Goal: Find specific fact: Find specific fact

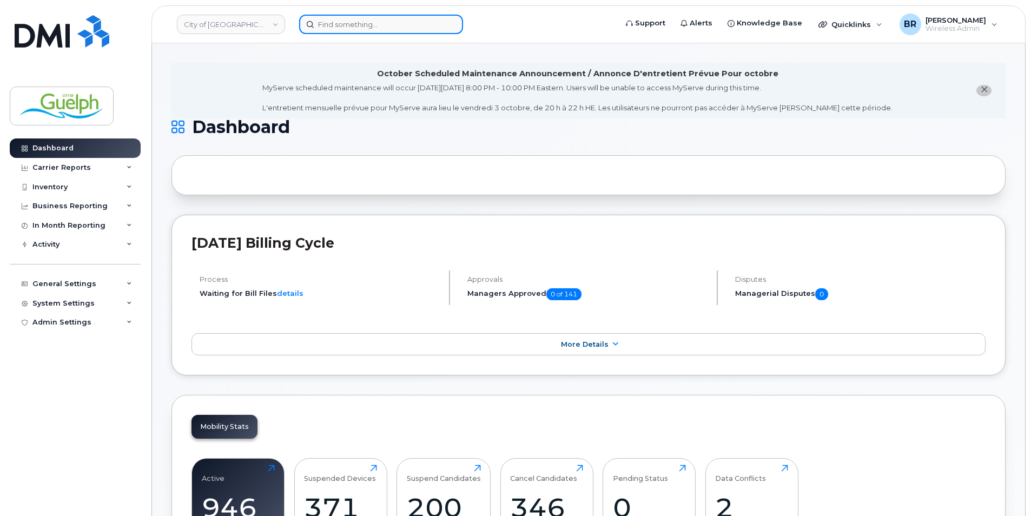
click at [354, 29] on input at bounding box center [381, 24] width 164 height 19
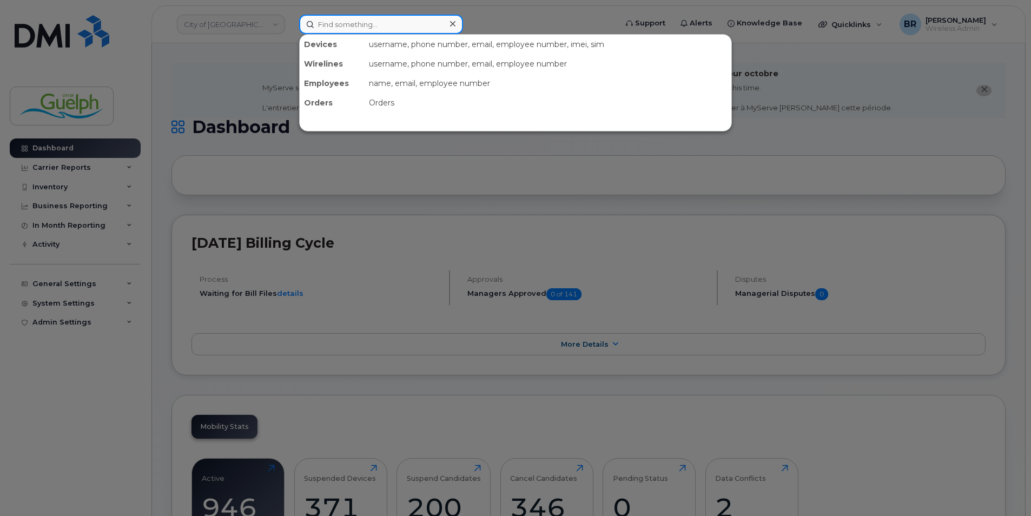
paste input "2263322900"
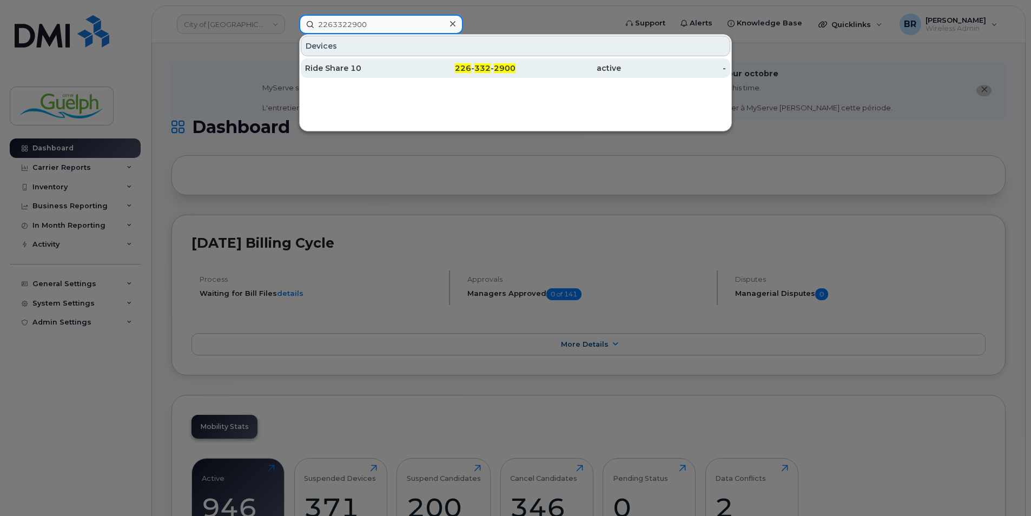
type input "2263322900"
click at [344, 72] on div "Ride Share 10" at bounding box center [357, 68] width 105 height 11
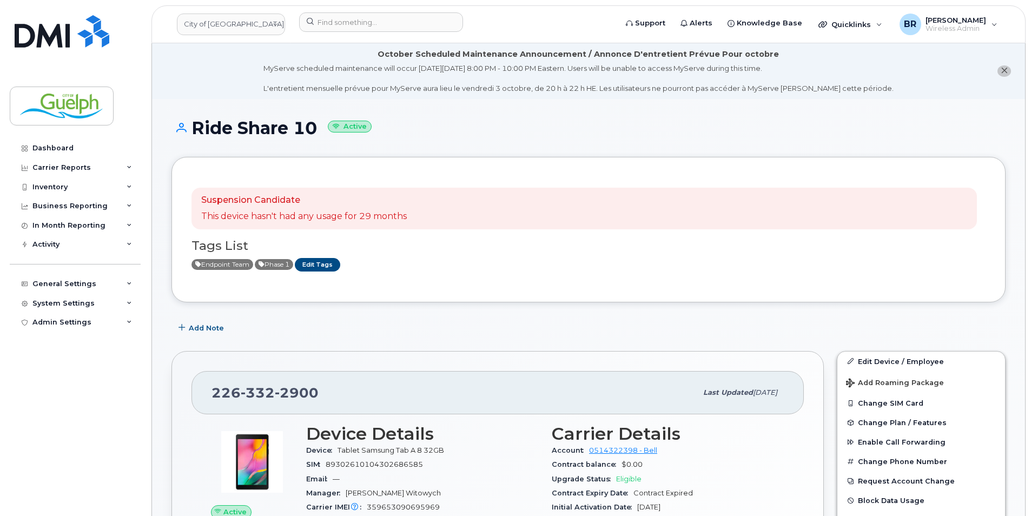
click at [518, 319] on div "Add Note" at bounding box center [588, 328] width 834 height 19
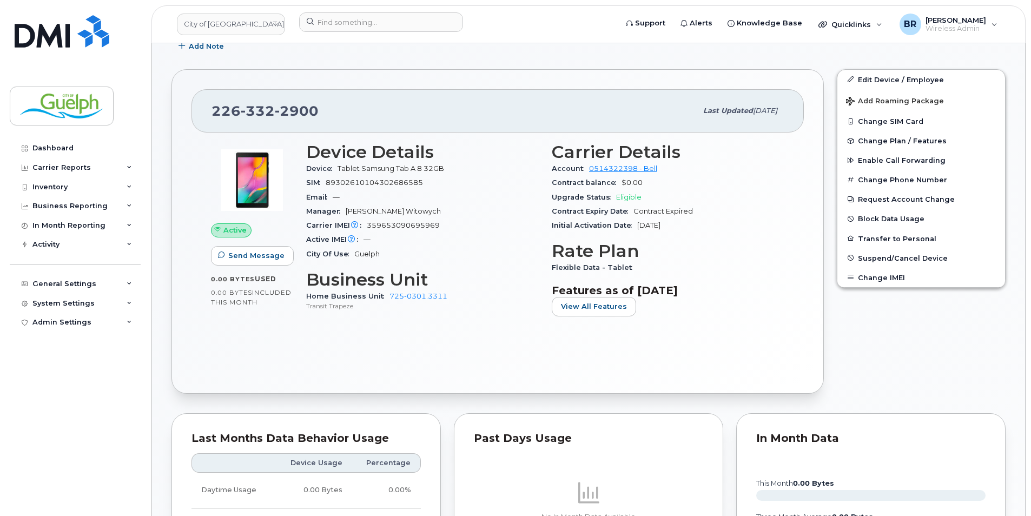
scroll to position [325, 0]
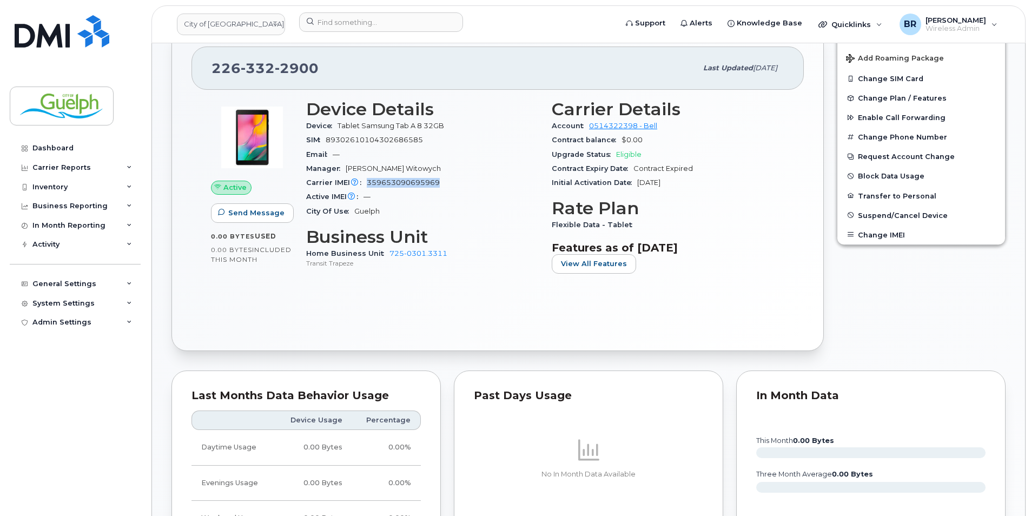
drag, startPoint x: 418, startPoint y: 180, endPoint x: 369, endPoint y: 180, distance: 48.7
click at [369, 180] on div "Carrier IMEI Carrier IMEI is reported during the last billing cycle or change o…" at bounding box center [422, 183] width 233 height 14
copy span "359653090695969"
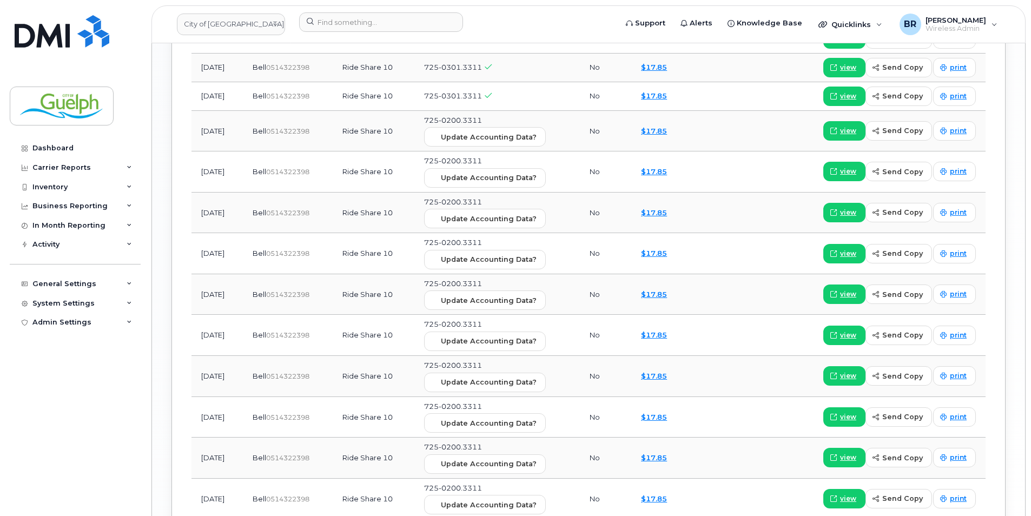
scroll to position [1418, 0]
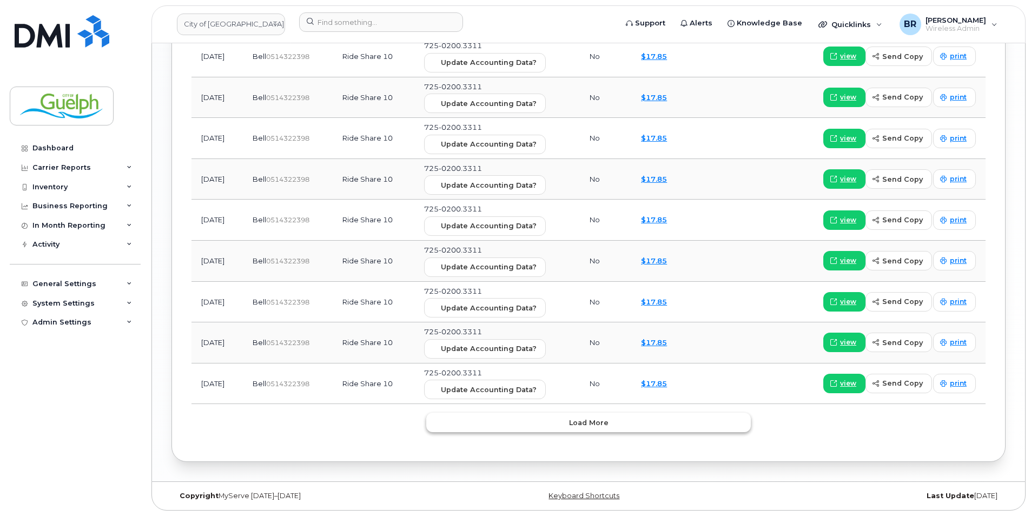
click at [596, 417] on button "Load more" at bounding box center [588, 422] width 325 height 19
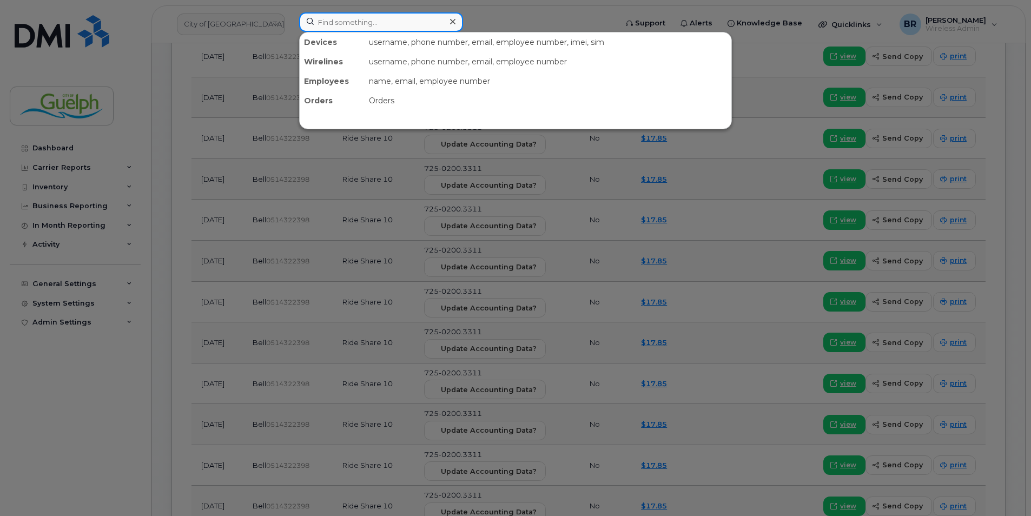
click at [364, 28] on input at bounding box center [381, 21] width 164 height 19
paste input "226 821 5356"
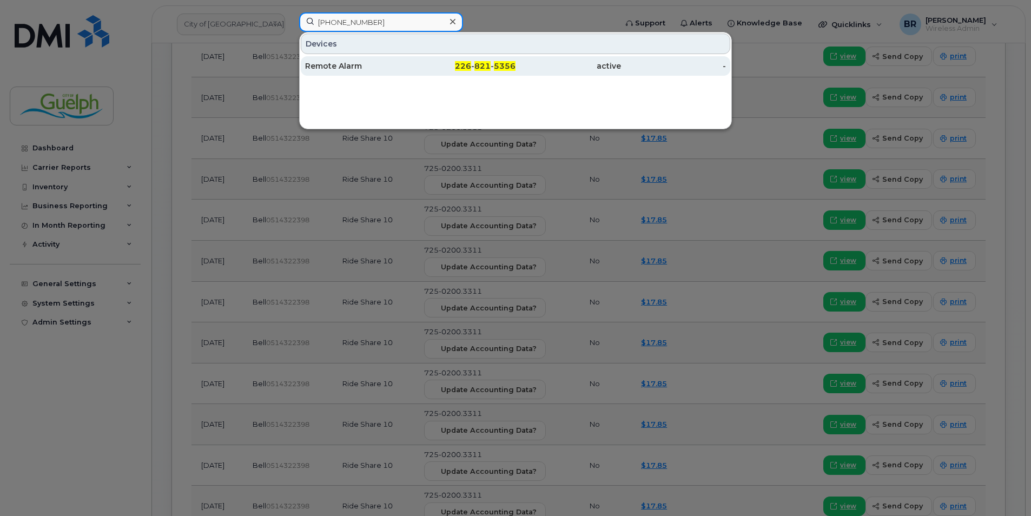
type input "226 821 5356"
click at [328, 67] on div "Remote Alarm" at bounding box center [357, 66] width 105 height 11
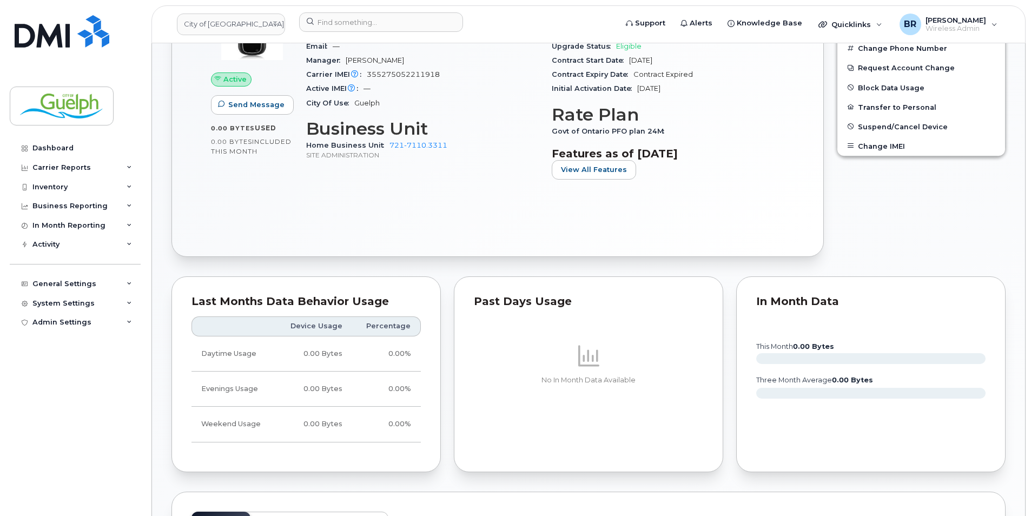
scroll to position [703, 0]
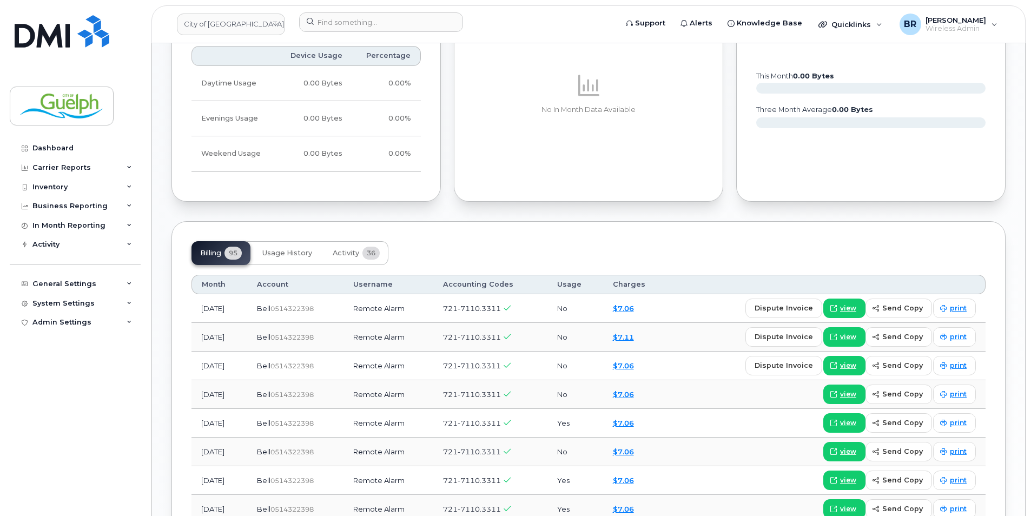
click at [364, 12] on header "City of Guelph Support Alerts Knowledge Base Quicklinks Suspend / Cancel Device…" at bounding box center [588, 24] width 874 height 38
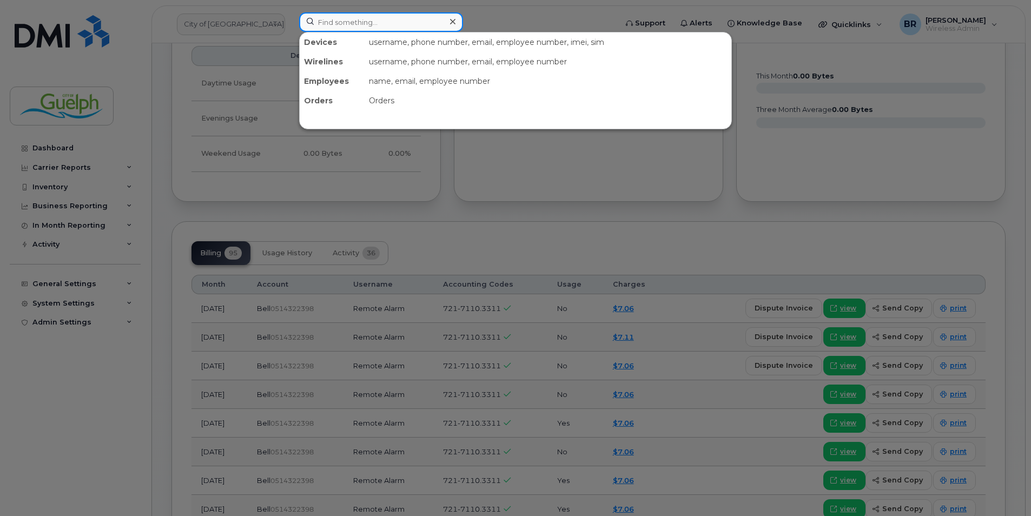
click at [351, 24] on input at bounding box center [381, 21] width 164 height 19
paste input "2268215356"
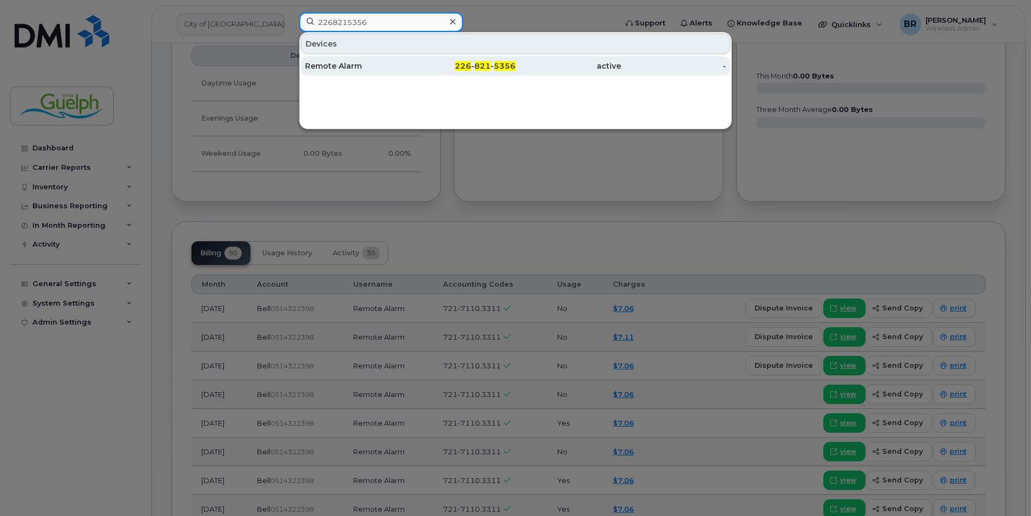
type input "2268215356"
click at [369, 66] on div "Remote Alarm" at bounding box center [357, 66] width 105 height 11
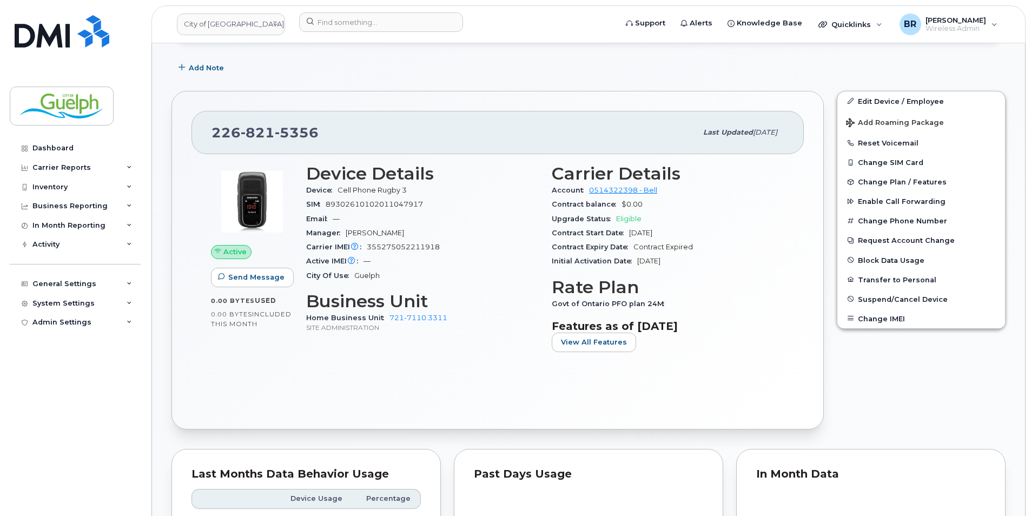
scroll to position [270, 0]
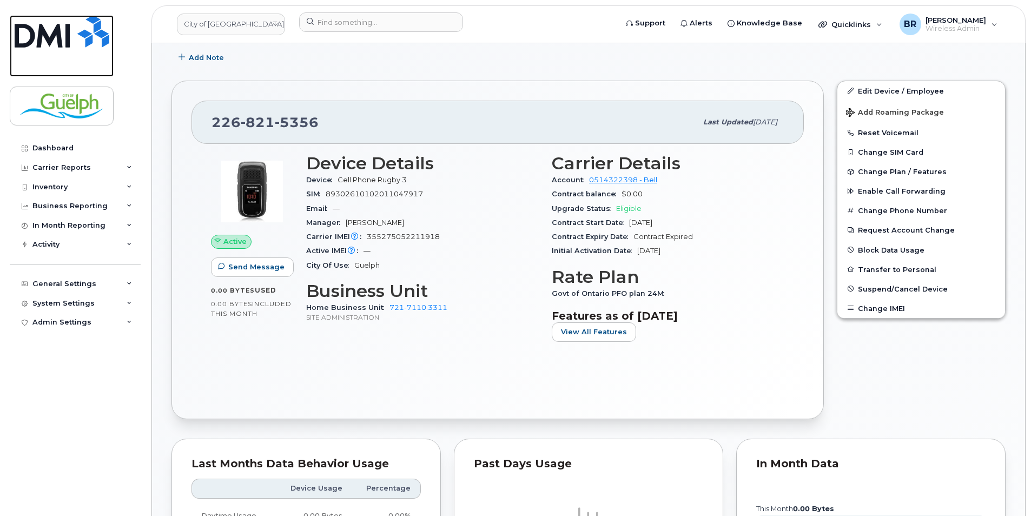
click at [94, 32] on img at bounding box center [62, 31] width 95 height 32
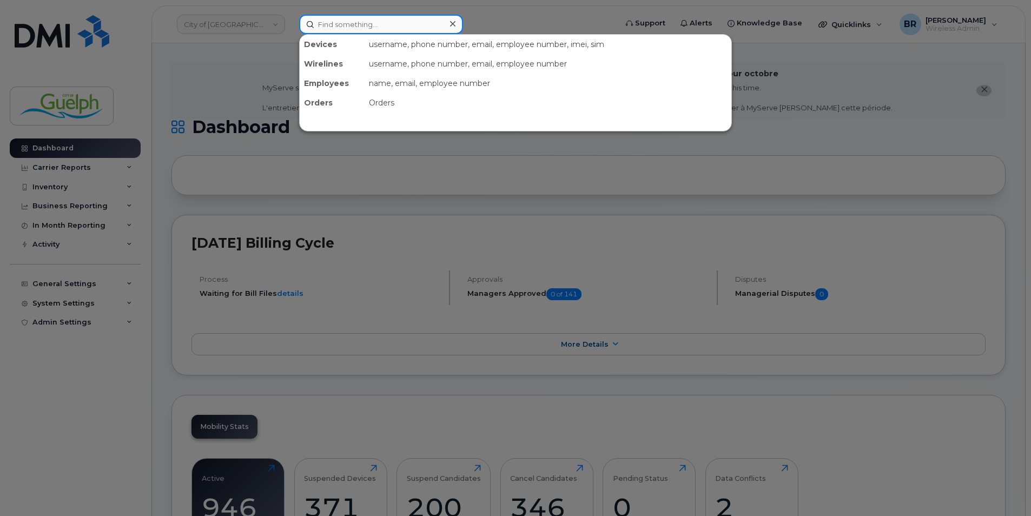
click at [340, 21] on input at bounding box center [381, 24] width 164 height 19
paste input "2263322900"
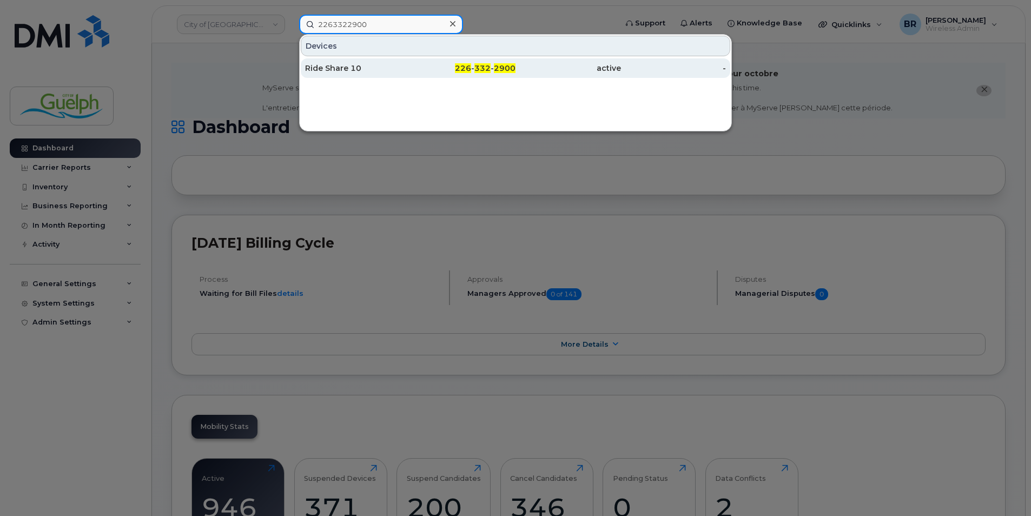
type input "2263322900"
click at [337, 70] on div "Ride Share 10" at bounding box center [357, 68] width 105 height 11
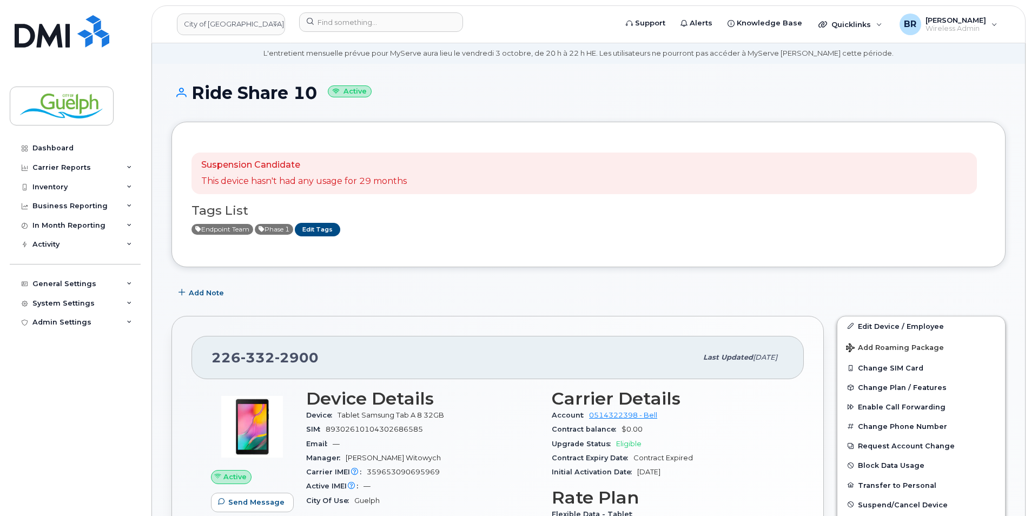
scroll to position [54, 0]
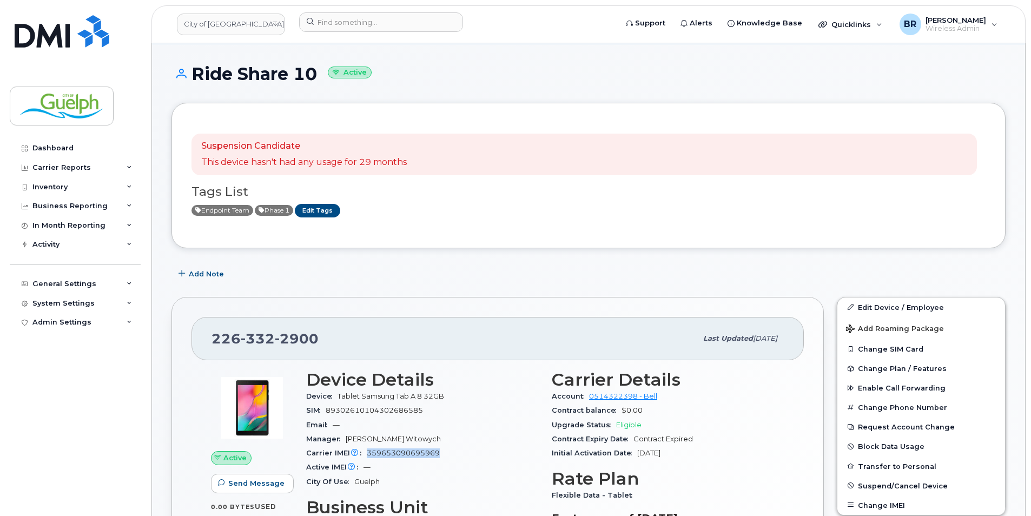
drag, startPoint x: 442, startPoint y: 453, endPoint x: 365, endPoint y: 455, distance: 77.9
click at [365, 455] on div "Carrier IMEI Carrier IMEI is reported during the last billing cycle or change o…" at bounding box center [422, 453] width 233 height 14
drag, startPoint x: 365, startPoint y: 455, endPoint x: 373, endPoint y: 452, distance: 8.7
copy span "359653090695969"
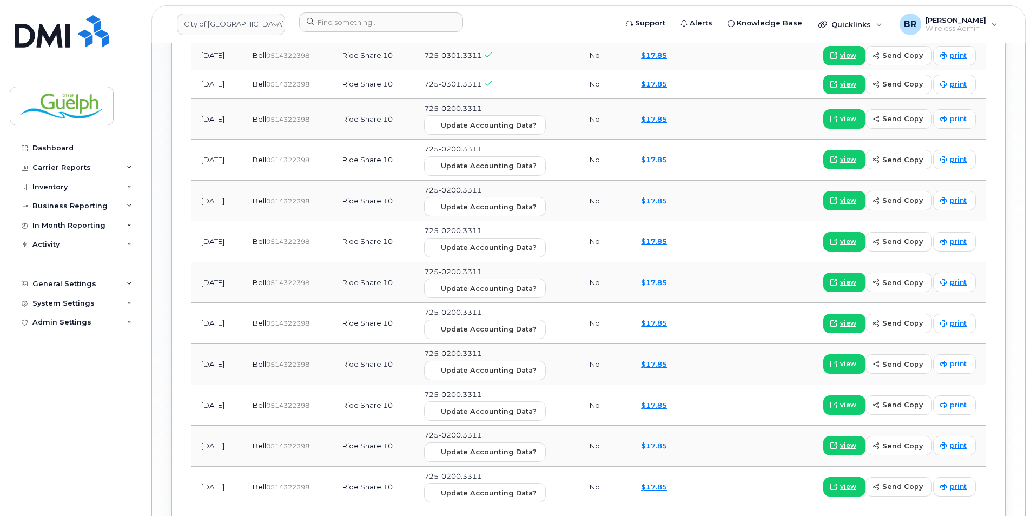
scroll to position [1418, 0]
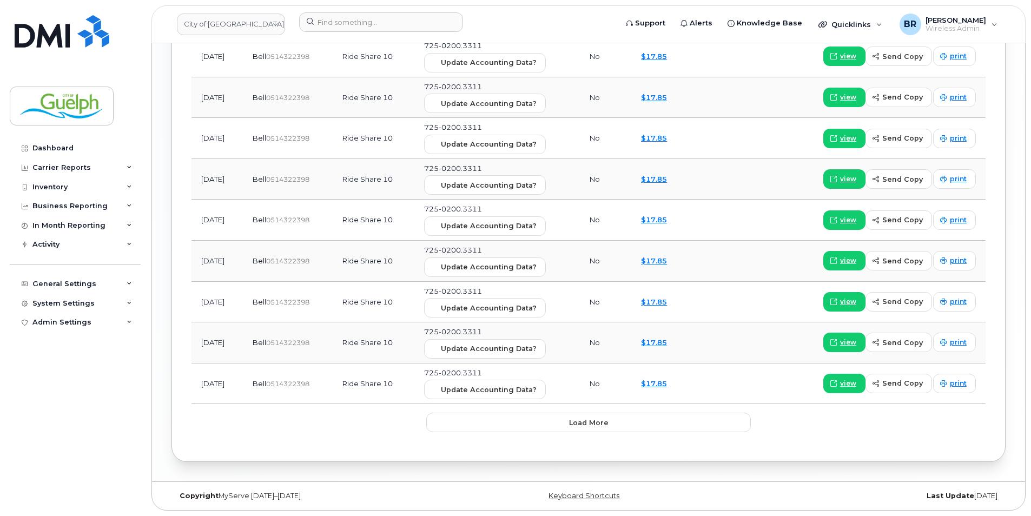
click at [590, 413] on button "Load more" at bounding box center [588, 422] width 325 height 19
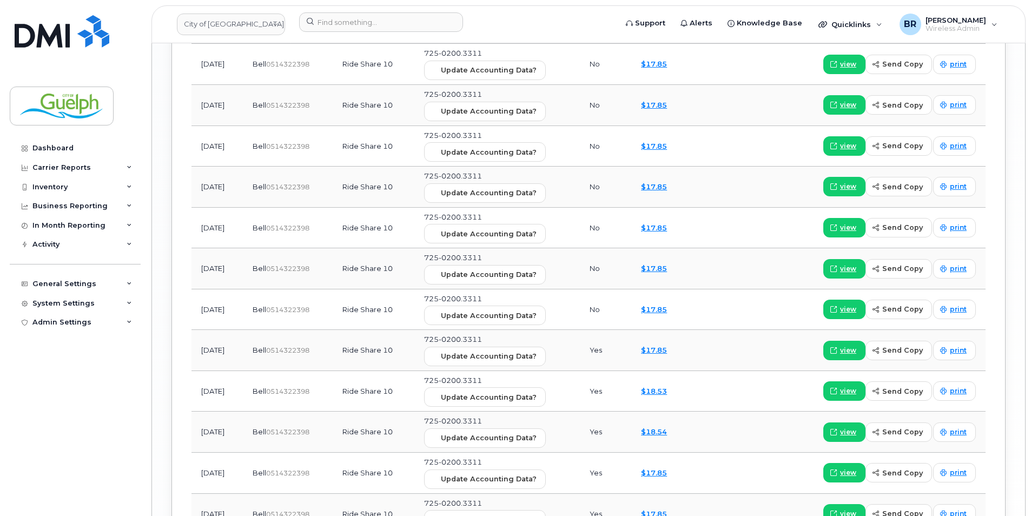
scroll to position [2337, 0]
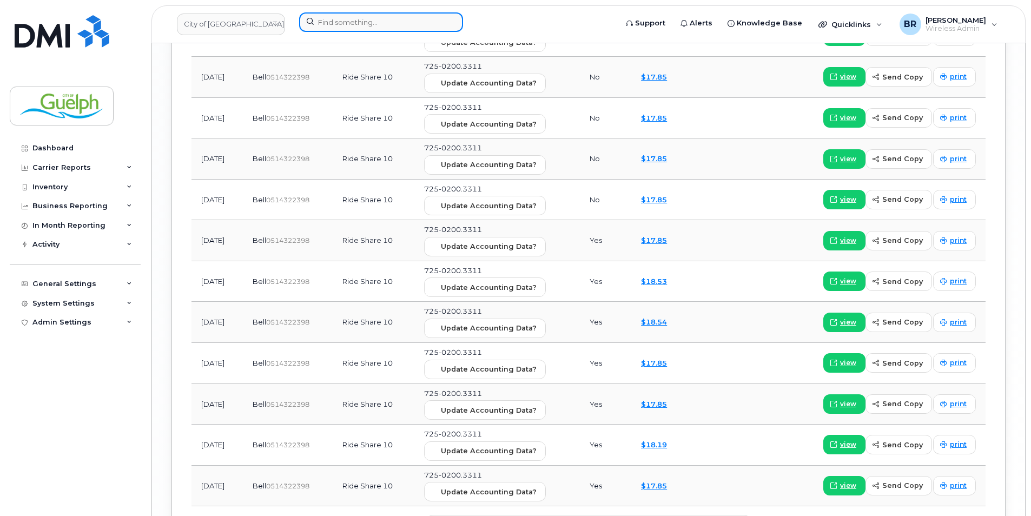
click at [411, 17] on input at bounding box center [381, 21] width 164 height 19
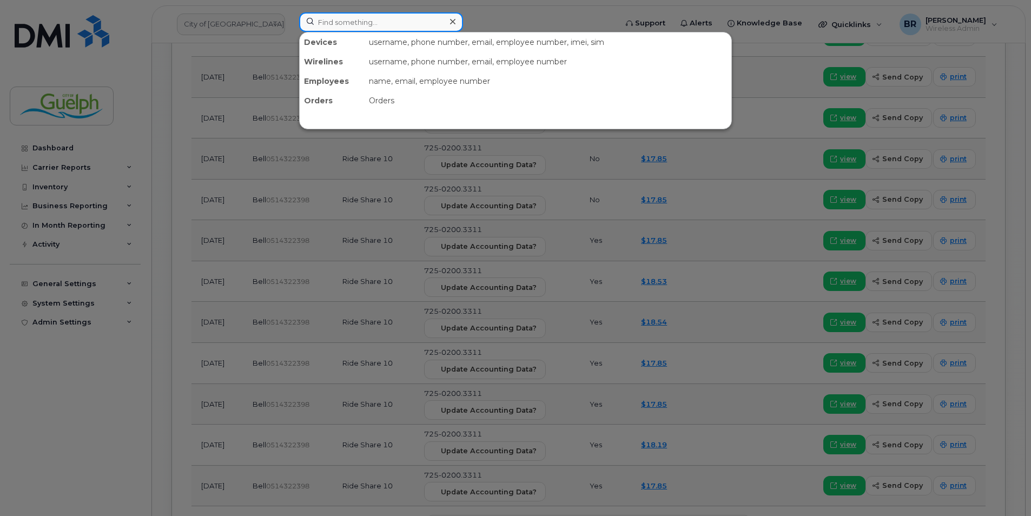
paste input "2263322901"
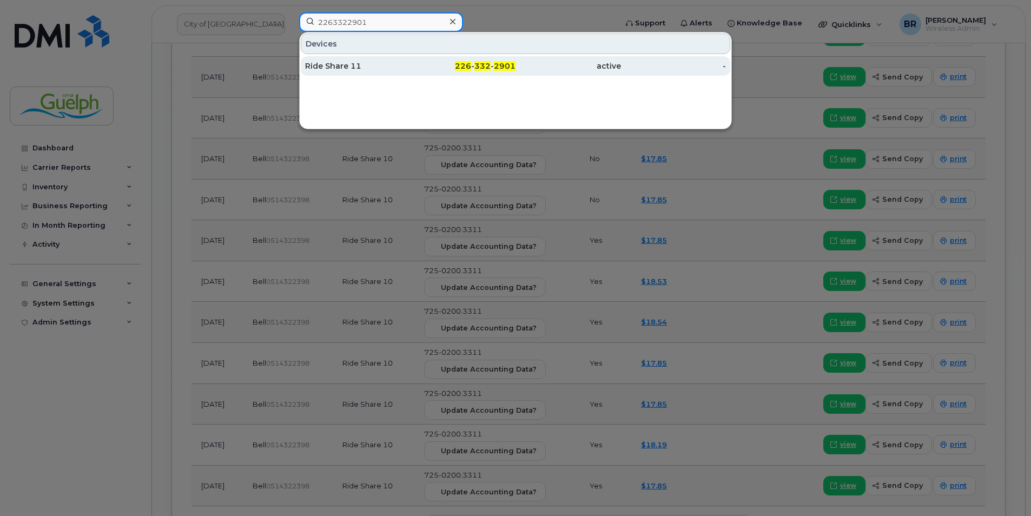
type input "2263322901"
click at [498, 61] on div "226 - 332 - 2901" at bounding box center [463, 65] width 105 height 19
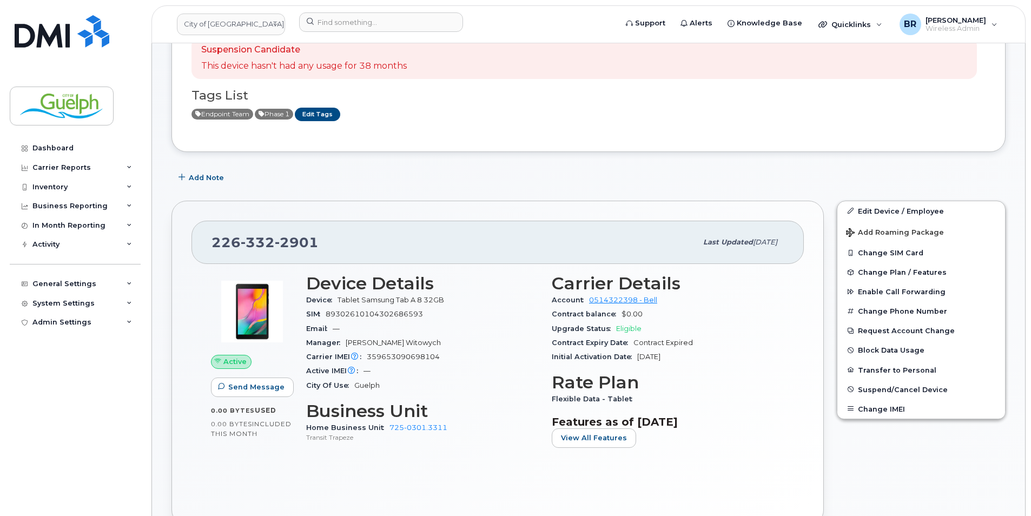
scroll to position [162, 0]
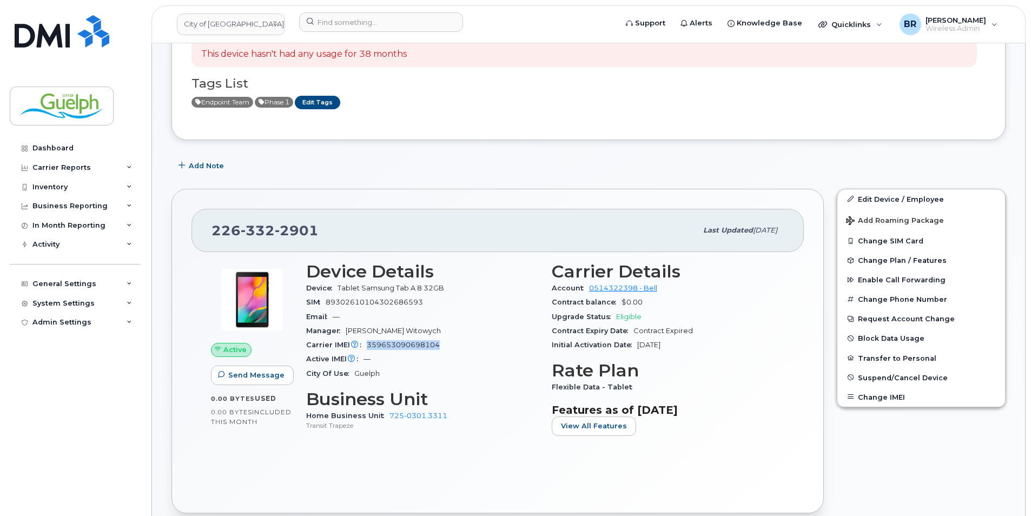
drag, startPoint x: 447, startPoint y: 343, endPoint x: 367, endPoint y: 341, distance: 80.6
click at [367, 341] on div "Carrier IMEI Carrier IMEI is reported during the last billing cycle or change o…" at bounding box center [422, 345] width 233 height 14
drag, startPoint x: 367, startPoint y: 341, endPoint x: 372, endPoint y: 344, distance: 6.0
copy span "359653090698104"
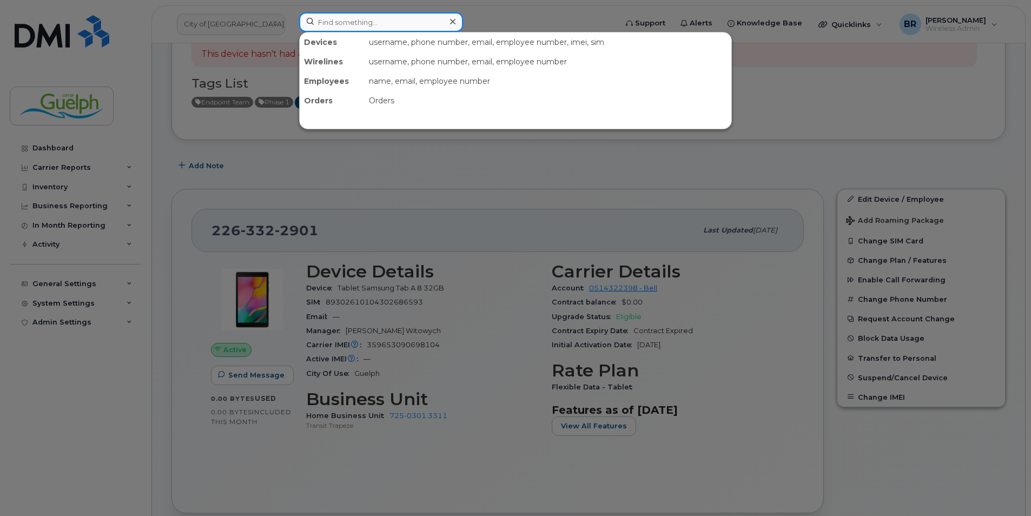
click at [363, 19] on input at bounding box center [381, 21] width 164 height 19
paste input "2263322901"
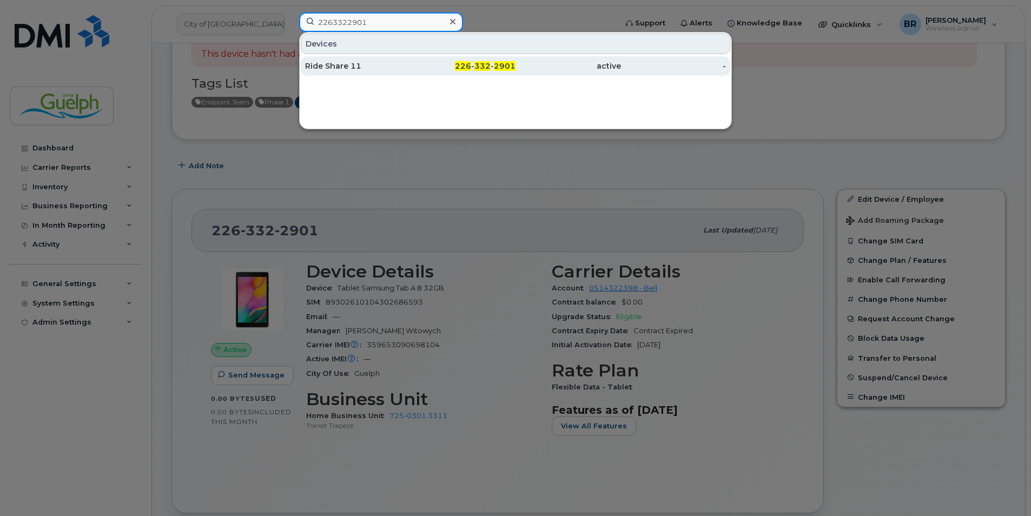
type input "2263322901"
click at [367, 67] on div "Ride Share 11" at bounding box center [357, 66] width 105 height 11
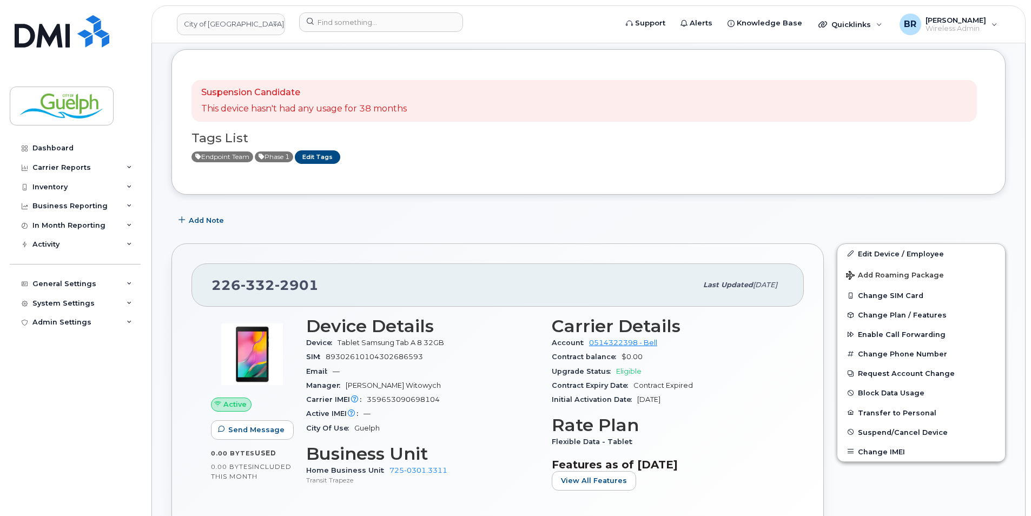
scroll to position [108, 0]
drag, startPoint x: 440, startPoint y: 399, endPoint x: 362, endPoint y: 400, distance: 77.9
click at [362, 400] on div "Carrier IMEI Carrier IMEI is reported during the last billing cycle or change o…" at bounding box center [422, 399] width 233 height 14
drag, startPoint x: 362, startPoint y: 400, endPoint x: 379, endPoint y: 400, distance: 17.3
copy span "359653090698104"
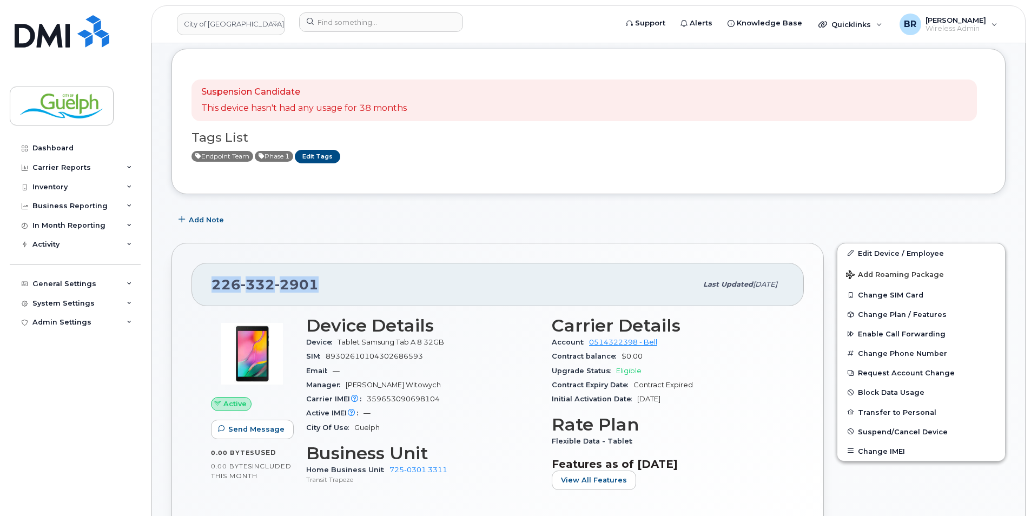
drag, startPoint x: 315, startPoint y: 289, endPoint x: 214, endPoint y: 290, distance: 100.6
click at [214, 290] on span "[PHONE_NUMBER]" at bounding box center [265, 284] width 107 height 16
drag, startPoint x: 214, startPoint y: 290, endPoint x: 223, endPoint y: 287, distance: 9.9
copy span "[PHONE_NUMBER]"
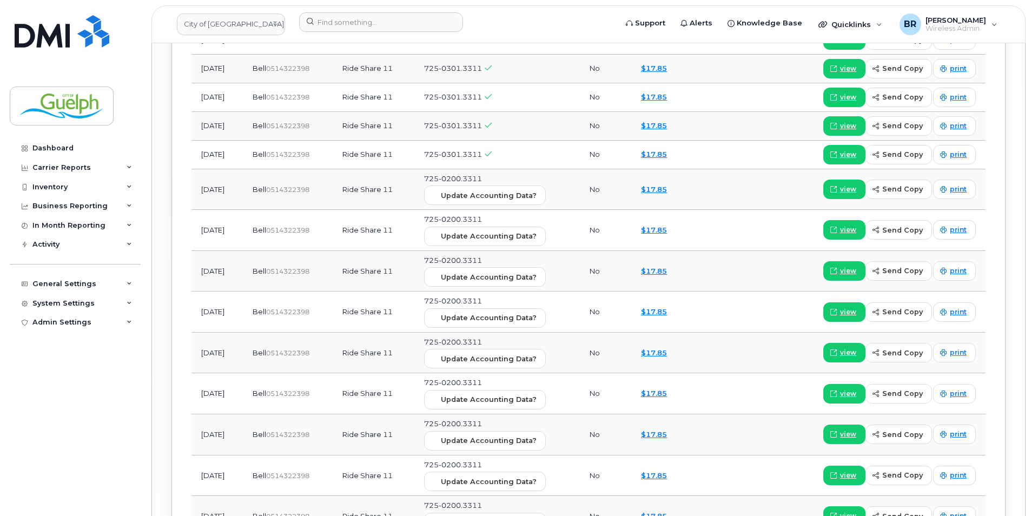
scroll to position [1418, 0]
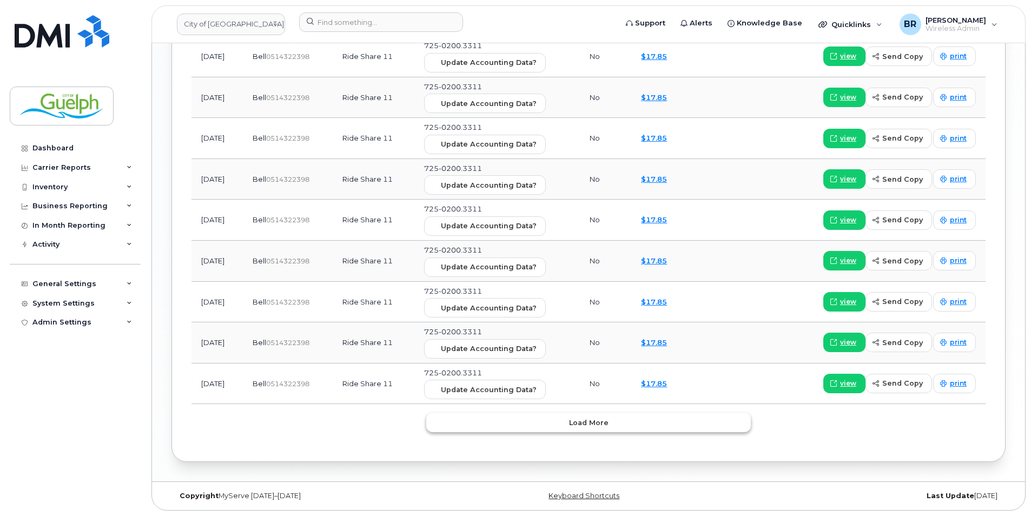
click at [599, 418] on span "Load more" at bounding box center [588, 423] width 39 height 10
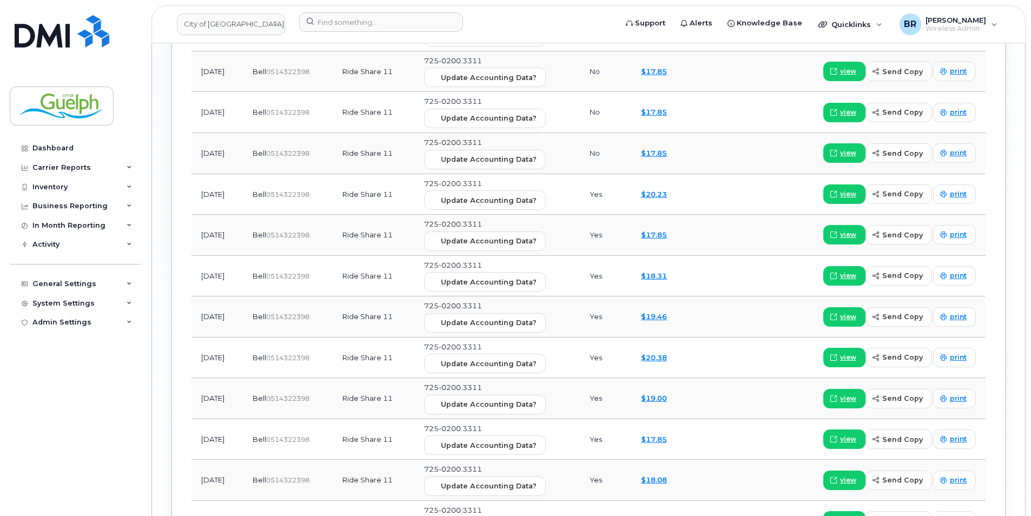
scroll to position [2175, 0]
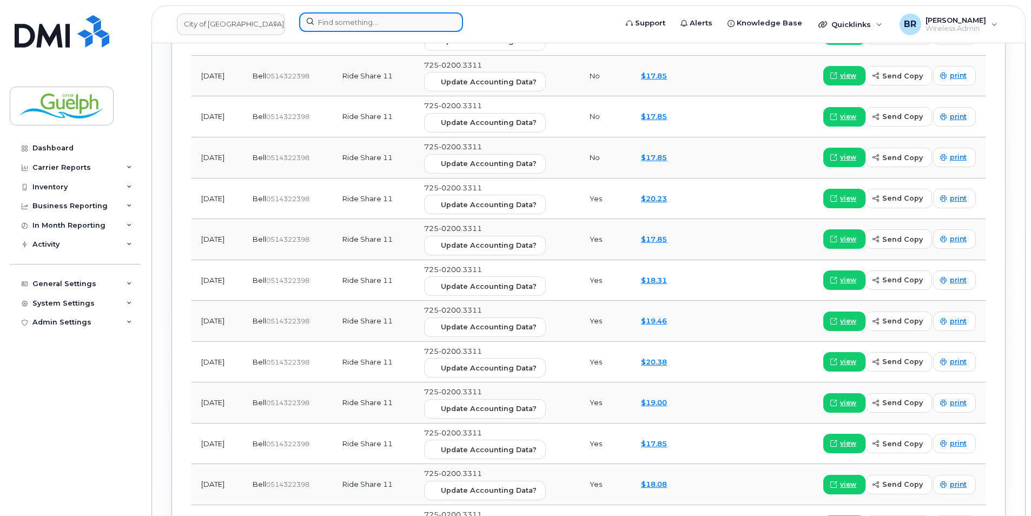
click at [371, 20] on input at bounding box center [381, 21] width 164 height 19
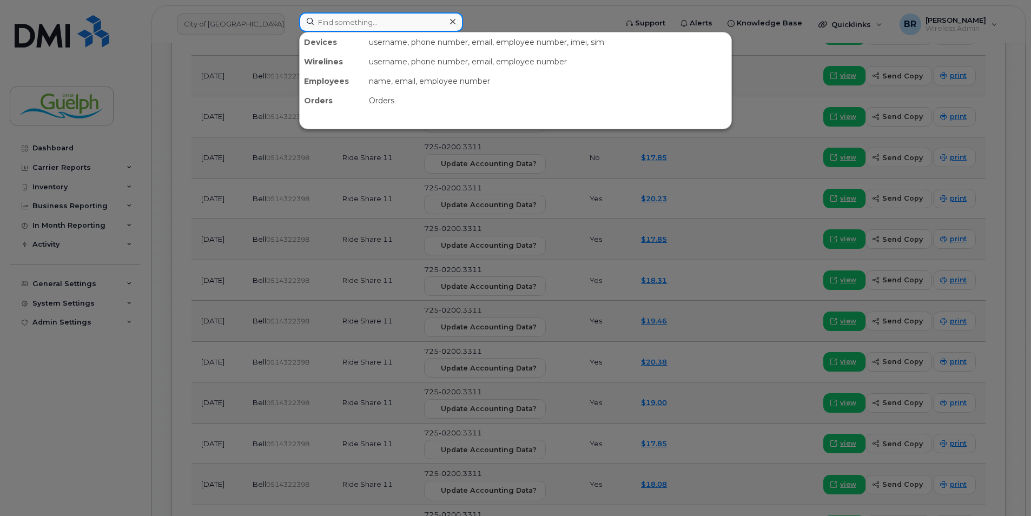
paste input "2263322903"
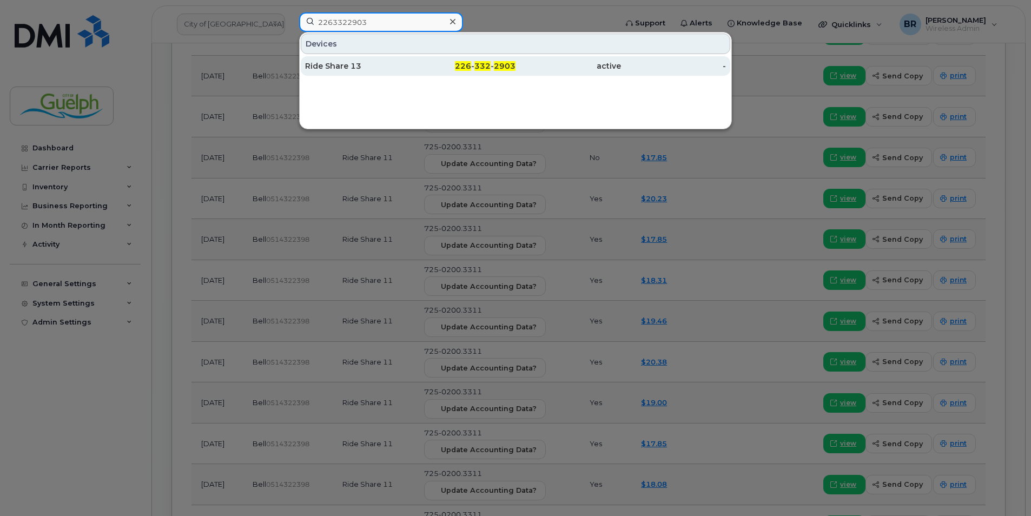
type input "2263322903"
click at [361, 59] on div "Ride Share 13" at bounding box center [357, 65] width 105 height 19
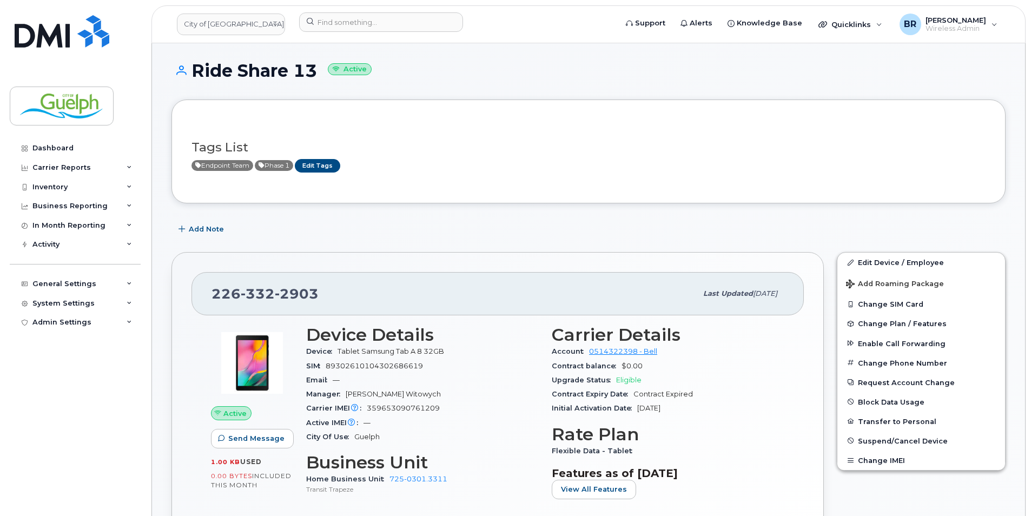
scroll to position [270, 0]
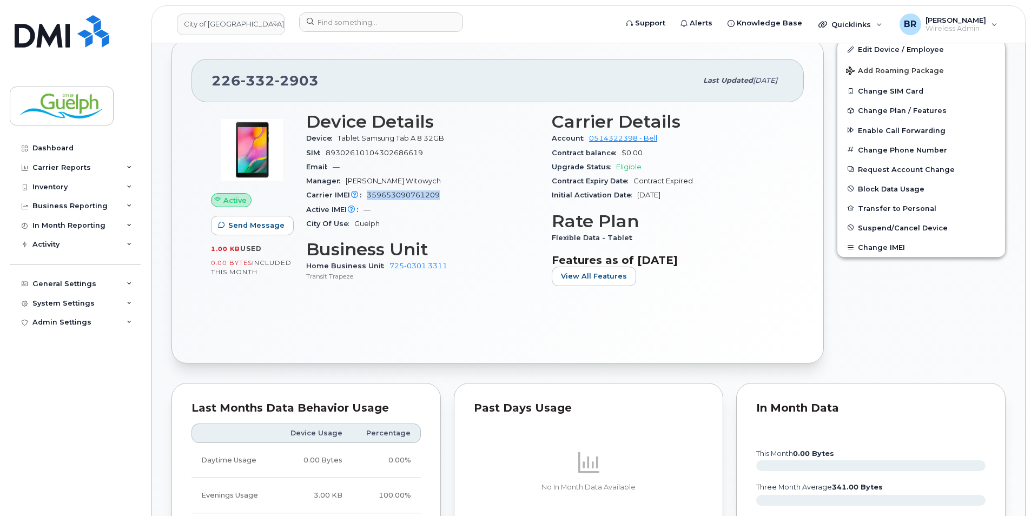
drag, startPoint x: 452, startPoint y: 196, endPoint x: 367, endPoint y: 196, distance: 84.9
click at [367, 196] on div "Carrier IMEI Carrier IMEI is reported during the last billing cycle or change o…" at bounding box center [422, 195] width 233 height 14
drag, startPoint x: 367, startPoint y: 196, endPoint x: 373, endPoint y: 195, distance: 6.7
copy span "359653090761209"
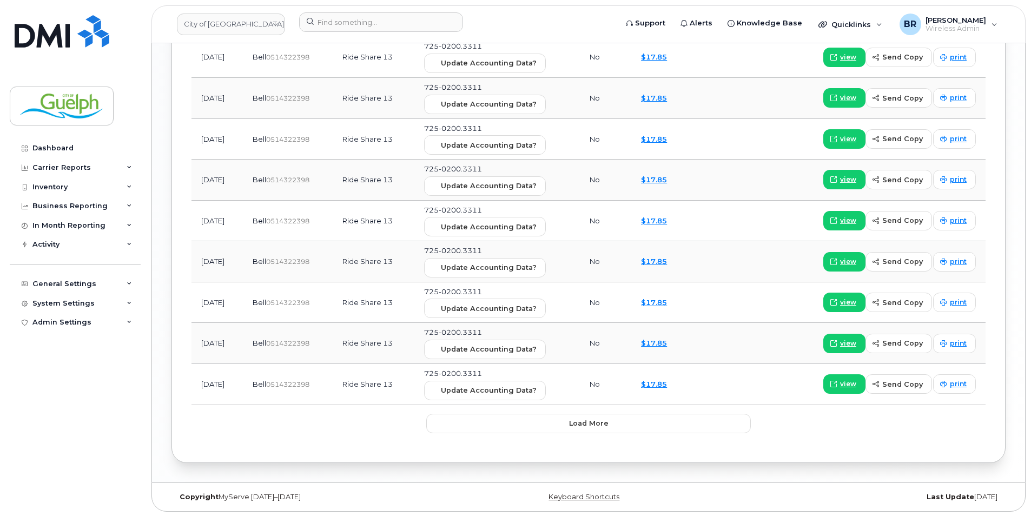
scroll to position [1377, 0]
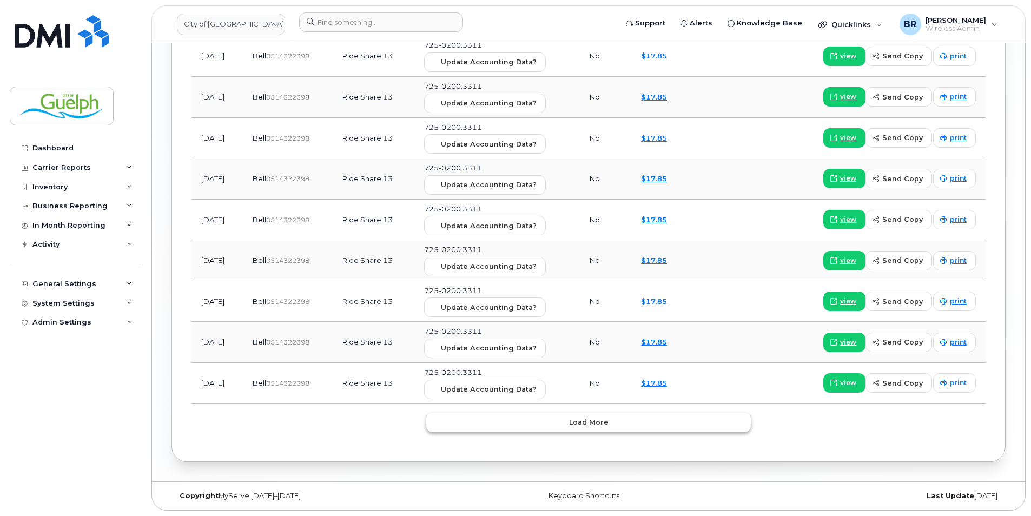
click at [540, 422] on button "Load more" at bounding box center [588, 422] width 325 height 19
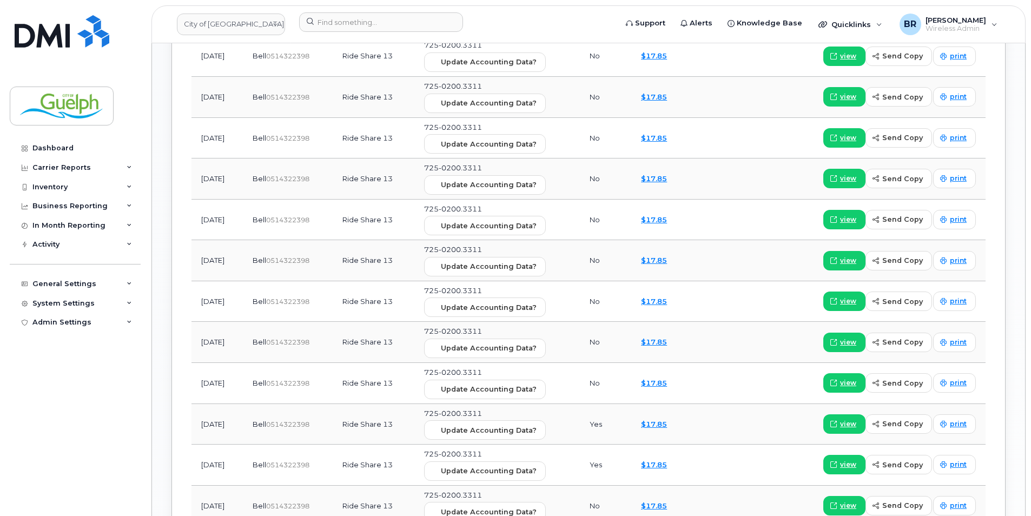
scroll to position [1431, 0]
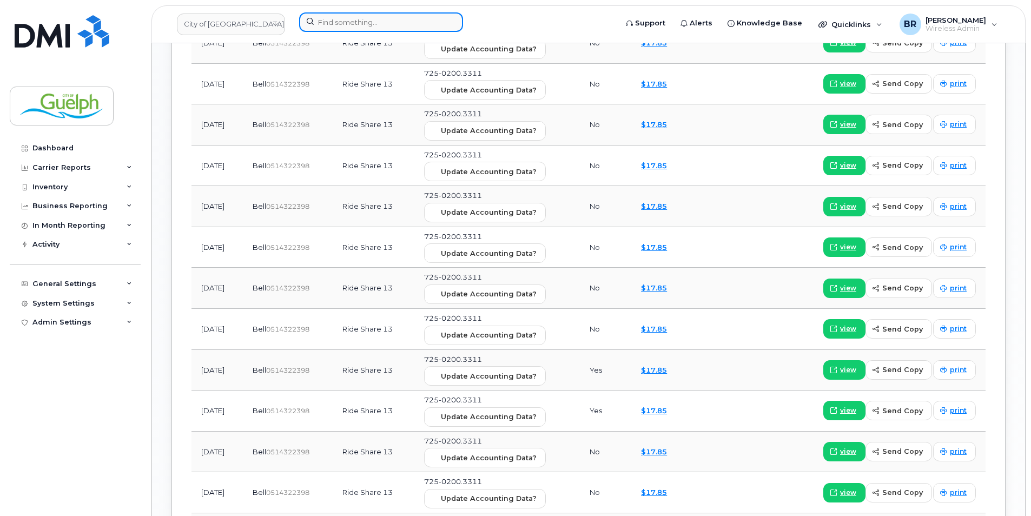
click at [346, 15] on input at bounding box center [381, 21] width 164 height 19
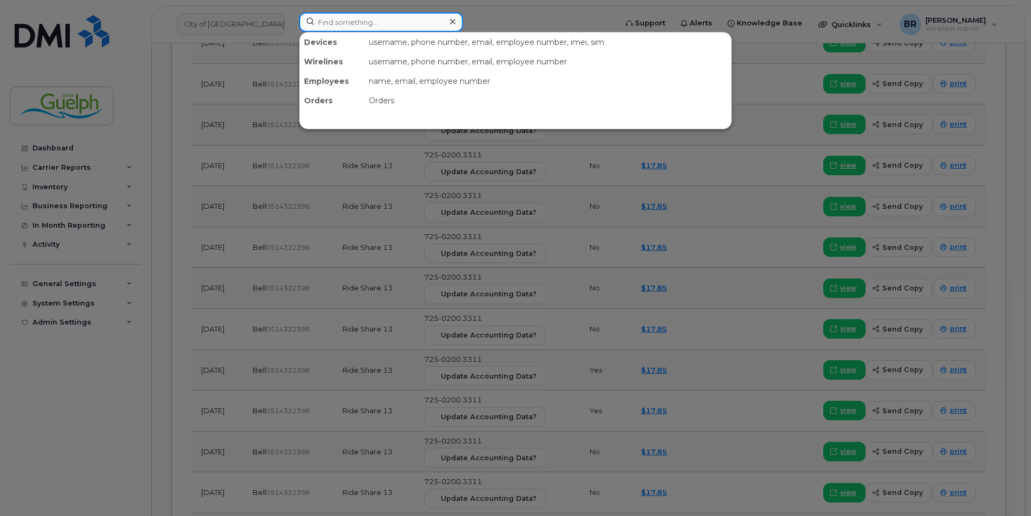
paste input "2268210391"
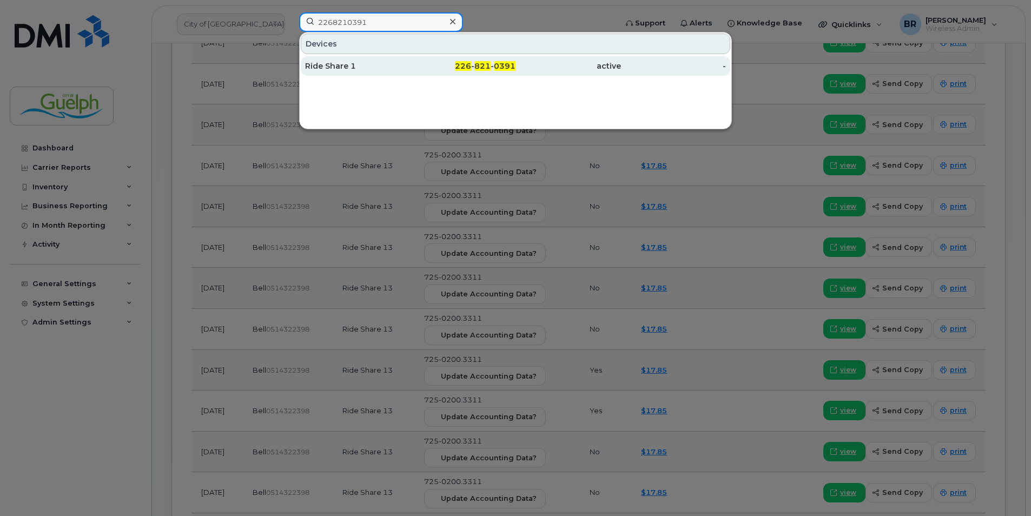
type input "2268210391"
click at [337, 67] on div "Ride Share 1" at bounding box center [357, 66] width 105 height 11
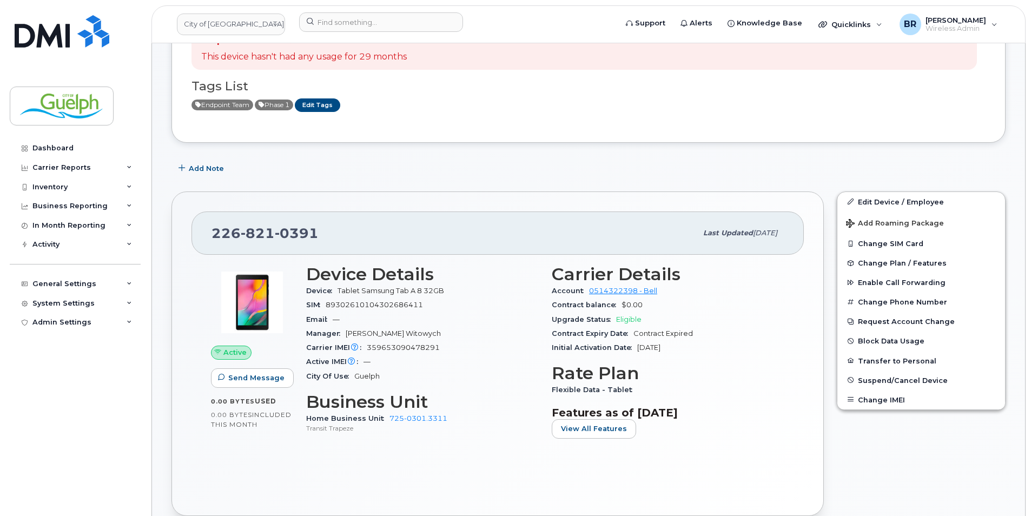
scroll to position [162, 0]
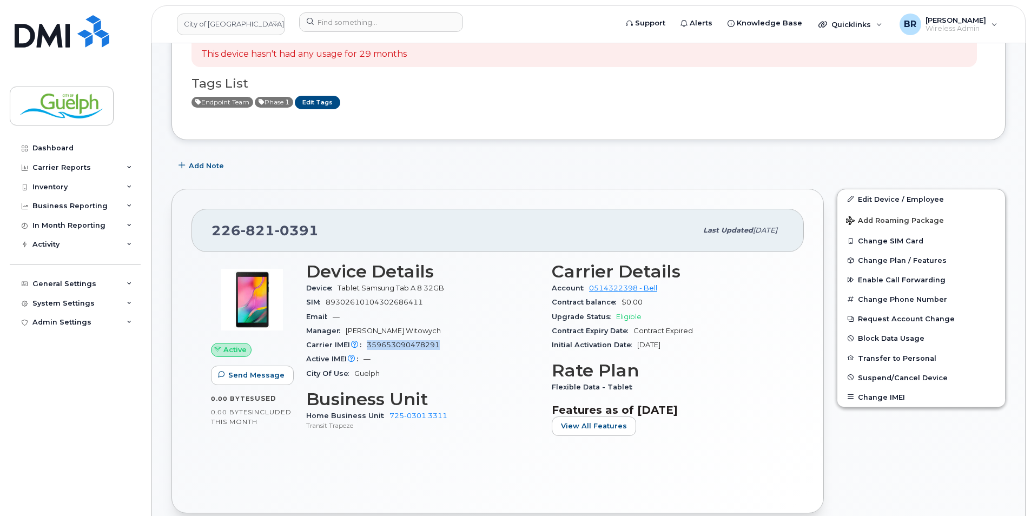
drag, startPoint x: 444, startPoint y: 345, endPoint x: 366, endPoint y: 341, distance: 78.0
click at [366, 341] on div "Carrier IMEI Carrier IMEI is reported during the last billing cycle or change o…" at bounding box center [422, 345] width 233 height 14
copy span "359653090478291"
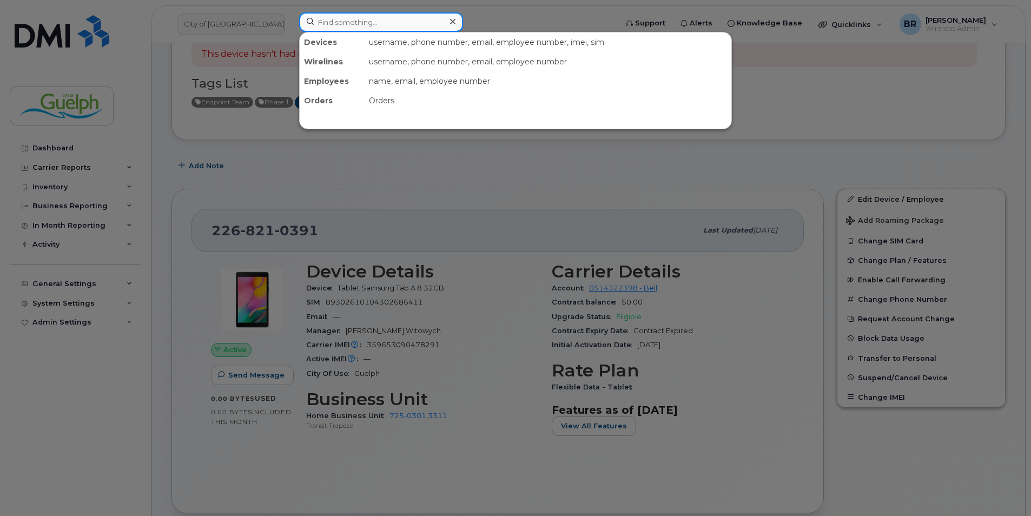
click at [360, 18] on input at bounding box center [381, 21] width 164 height 19
paste input "2268215952"
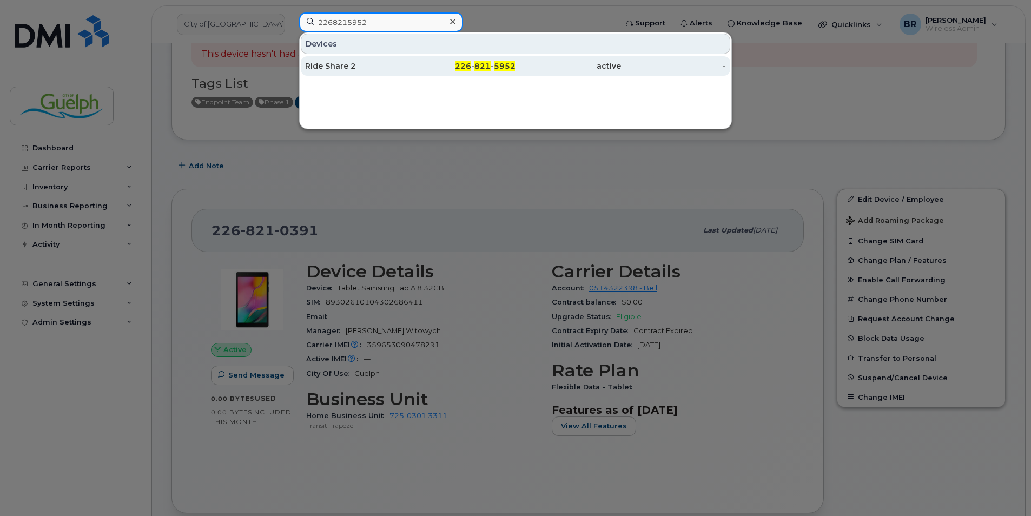
type input "2268215952"
click at [373, 60] on div "Ride Share 2" at bounding box center [357, 65] width 105 height 19
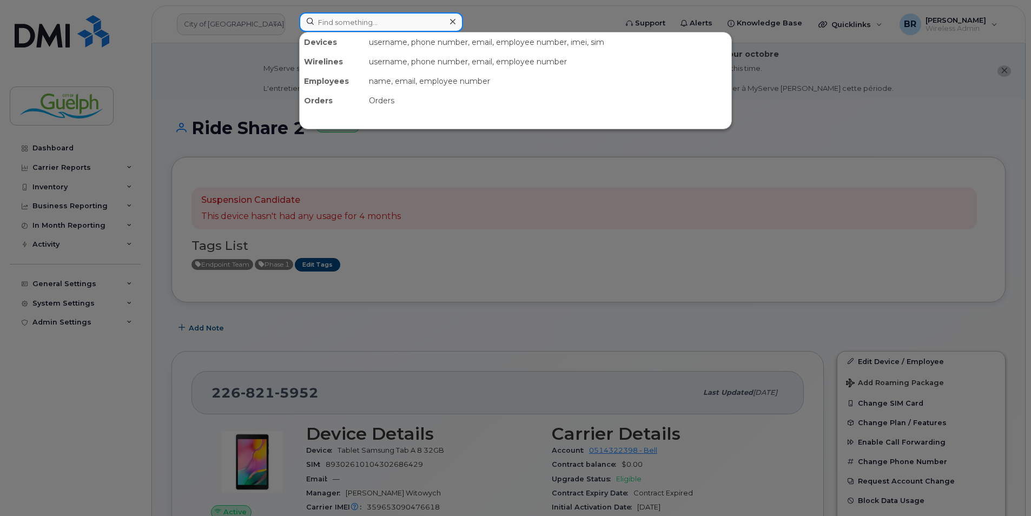
click at [361, 28] on input at bounding box center [381, 21] width 164 height 19
paste input "2263320849"
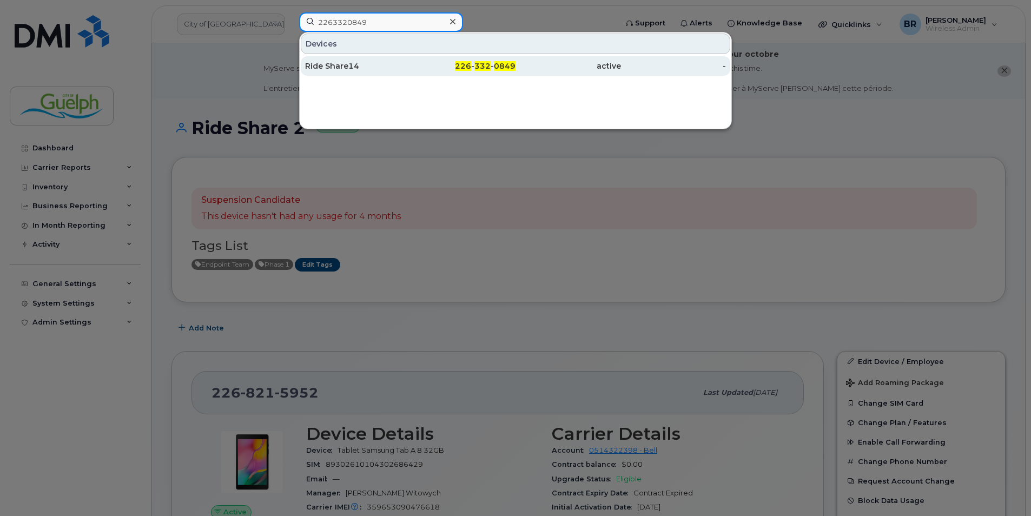
type input "2263320849"
click at [339, 68] on div "Ride Share14" at bounding box center [357, 66] width 105 height 11
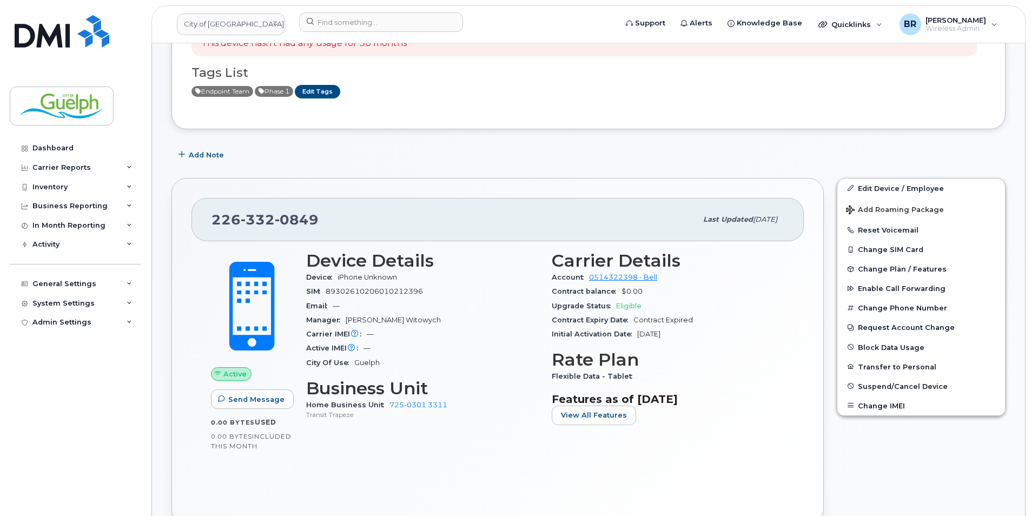
scroll to position [216, 0]
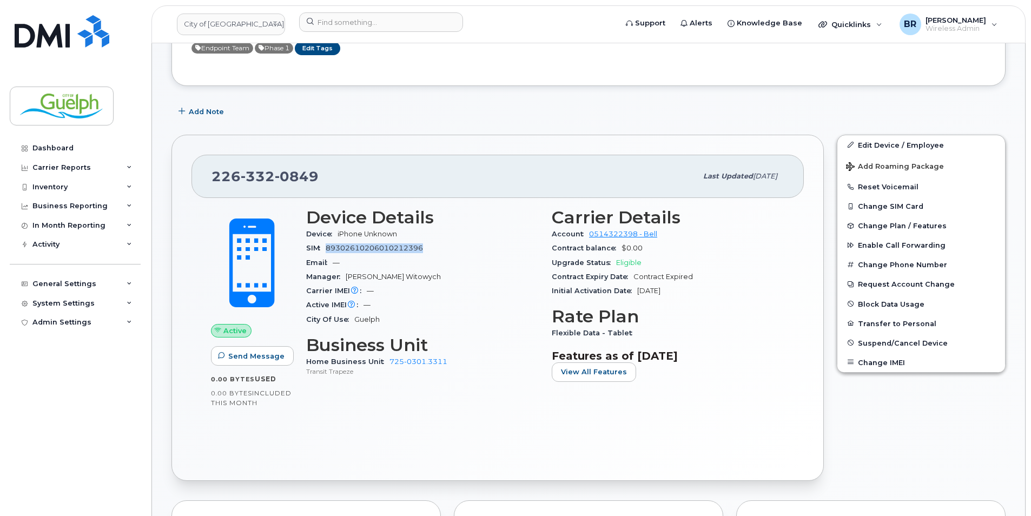
drag, startPoint x: 407, startPoint y: 247, endPoint x: 326, endPoint y: 247, distance: 80.6
click at [326, 247] on div "SIM [TECHNICAL_ID]" at bounding box center [422, 248] width 233 height 14
drag, startPoint x: 326, startPoint y: 247, endPoint x: 336, endPoint y: 248, distance: 10.3
copy span "89302610206010212396"
click at [467, 114] on div "Add Note" at bounding box center [588, 111] width 834 height 19
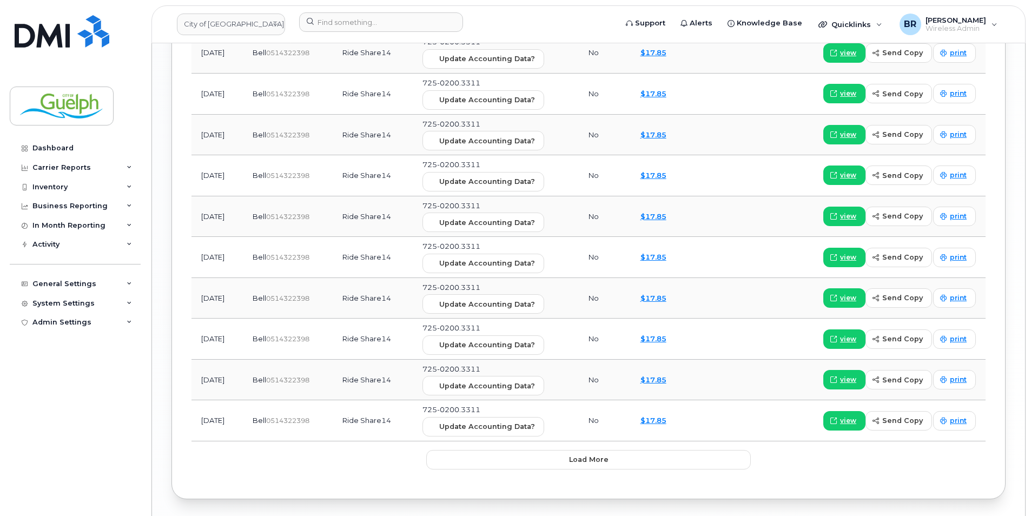
scroll to position [1406, 0]
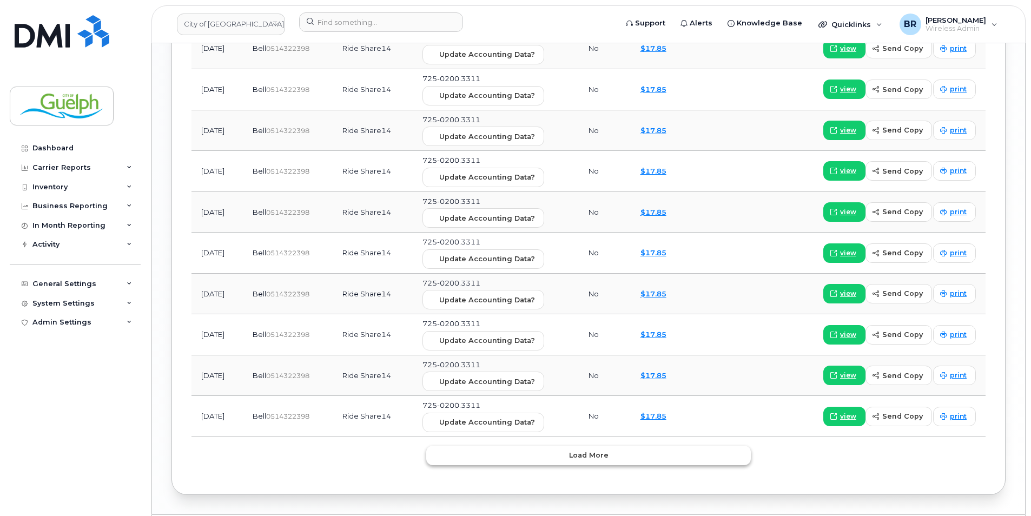
click at [590, 457] on span "Load more" at bounding box center [588, 455] width 39 height 10
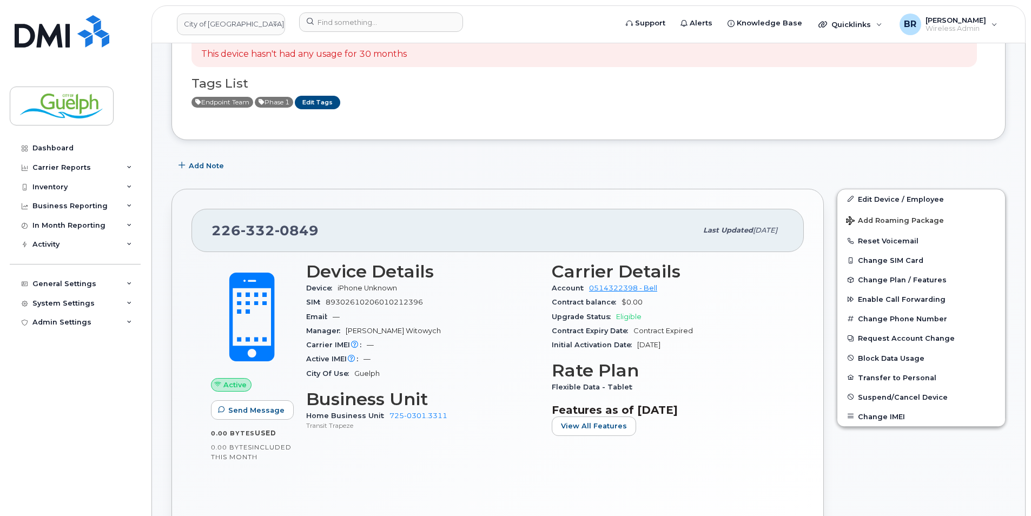
scroll to position [0, 0]
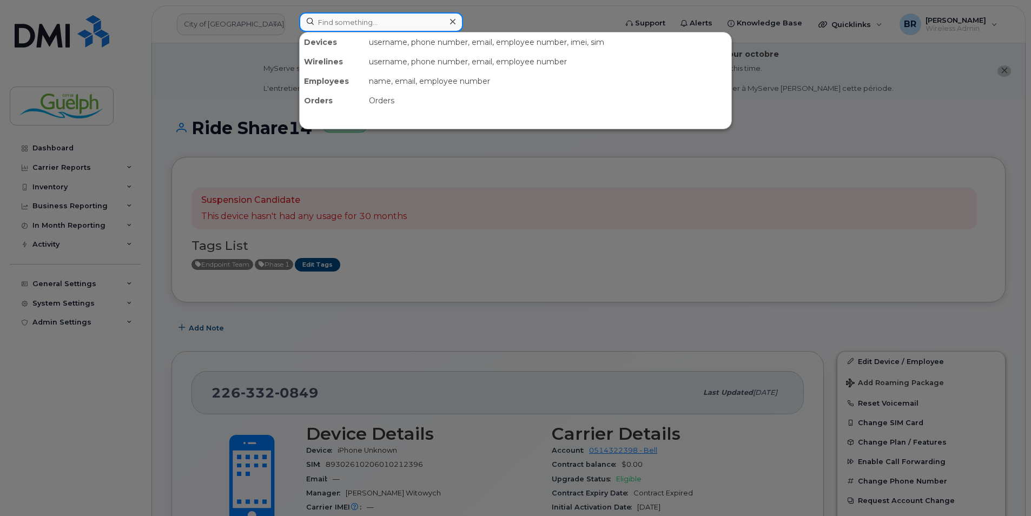
click at [351, 21] on input at bounding box center [381, 21] width 164 height 19
paste input "2263322675"
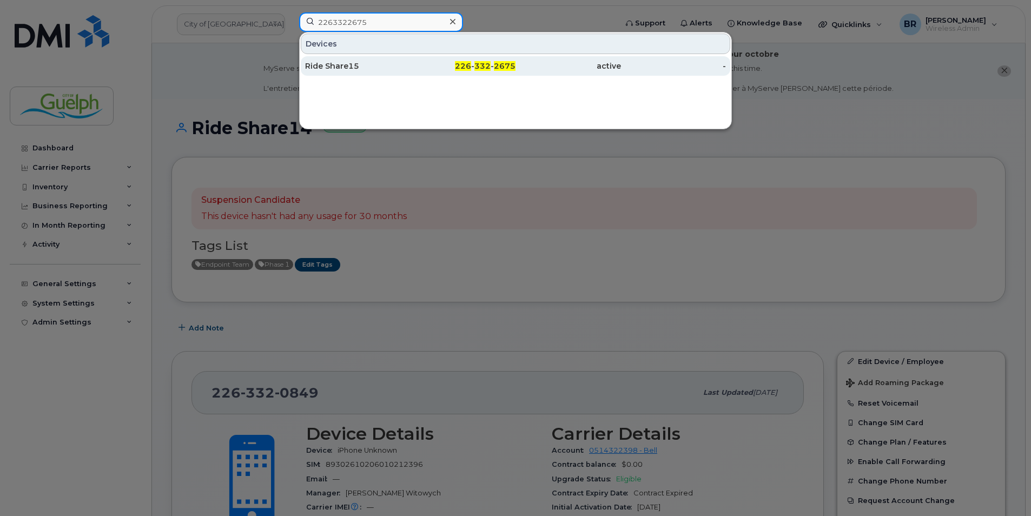
type input "2263322675"
click at [365, 70] on div "Ride Share15" at bounding box center [357, 66] width 105 height 11
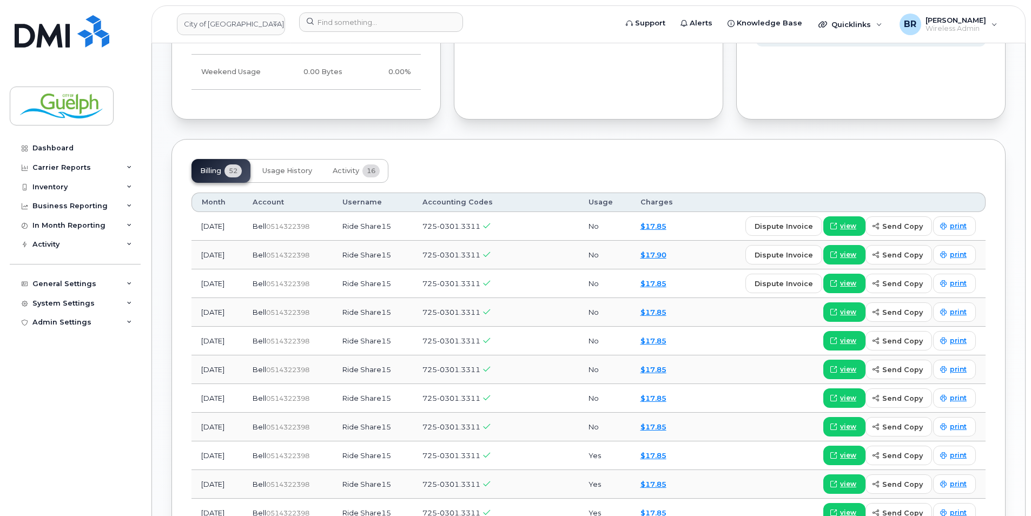
scroll to position [811, 0]
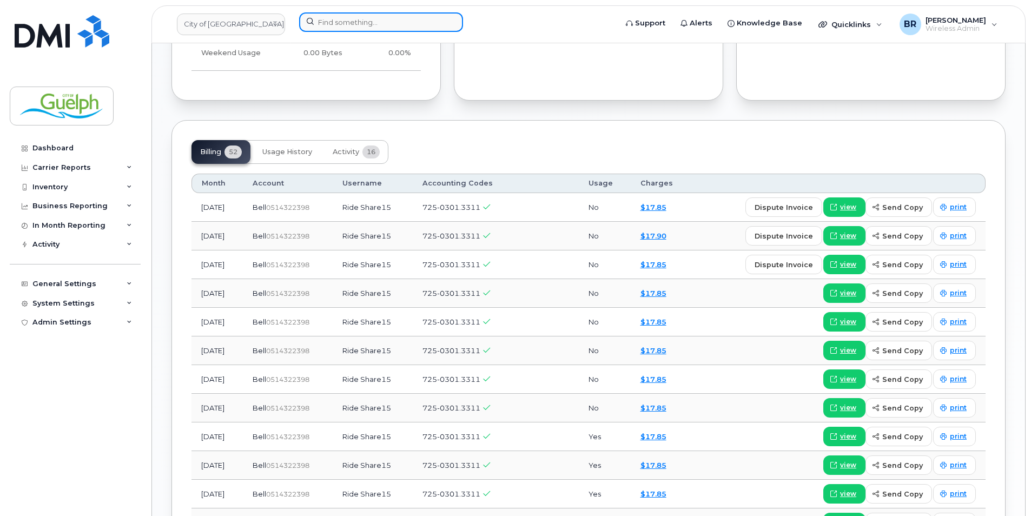
click at [341, 21] on input at bounding box center [381, 21] width 164 height 19
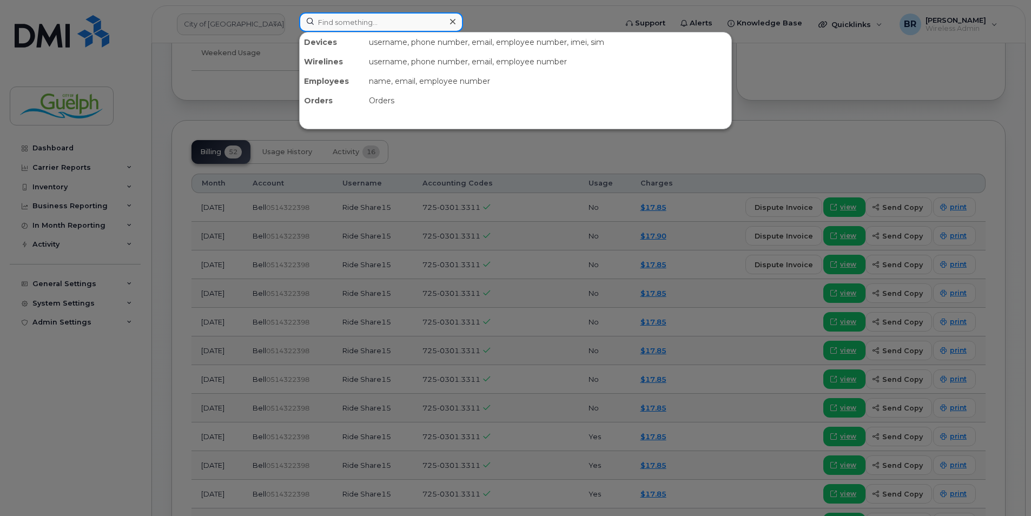
paste input "2263324819"
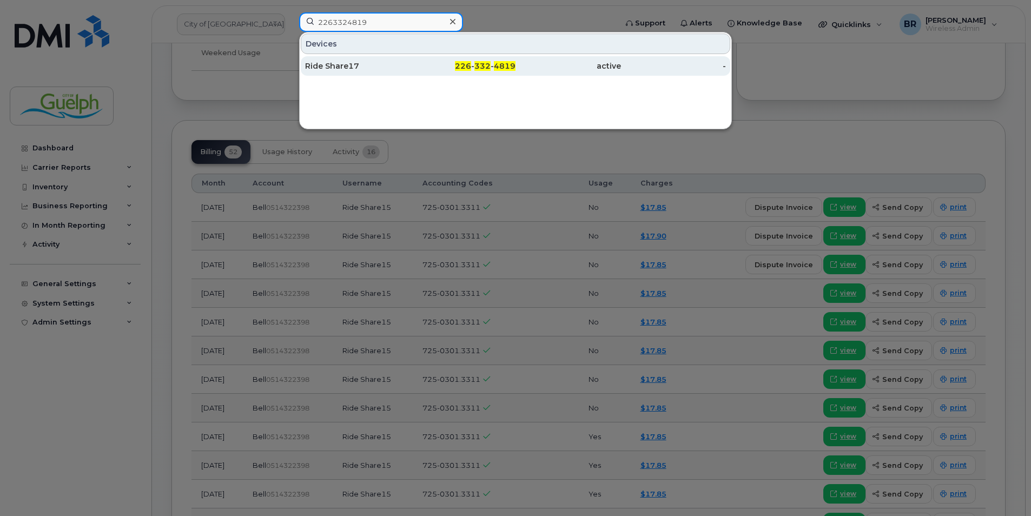
type input "2263324819"
click at [345, 74] on div "Ride Share17" at bounding box center [357, 65] width 105 height 19
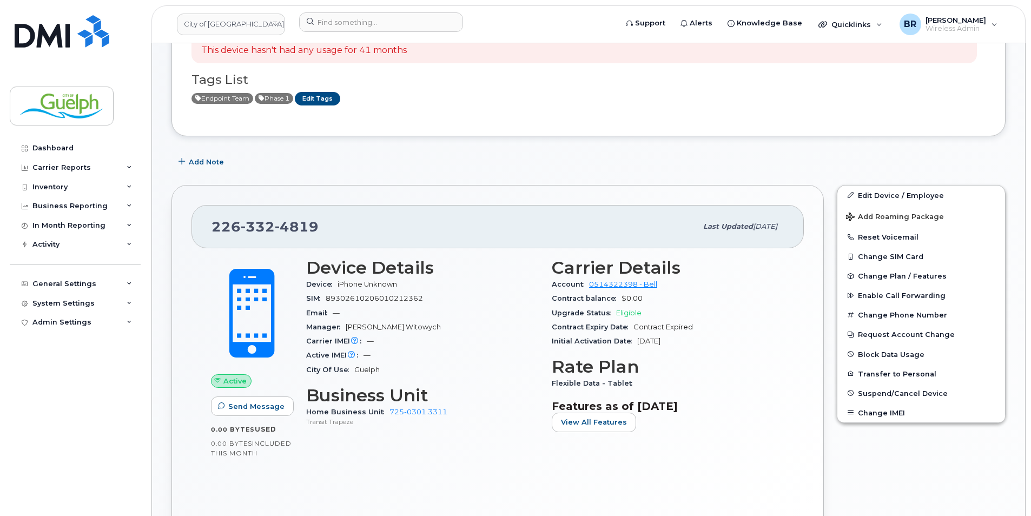
scroll to position [216, 0]
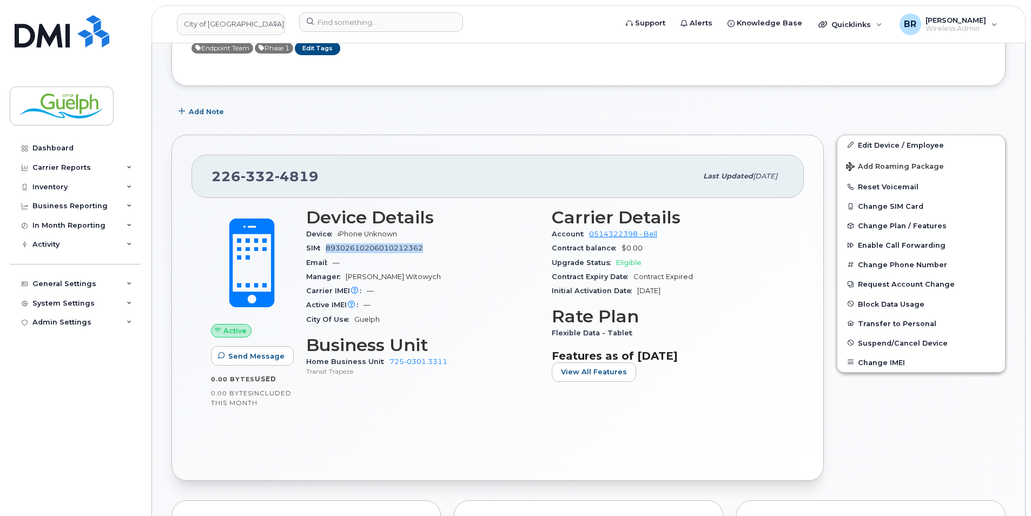
drag, startPoint x: 425, startPoint y: 248, endPoint x: 328, endPoint y: 253, distance: 96.4
click at [328, 253] on div "SIM [TECHNICAL_ID]" at bounding box center [422, 248] width 233 height 14
drag, startPoint x: 328, startPoint y: 253, endPoint x: 334, endPoint y: 250, distance: 6.8
copy span "89302610206010212362"
